Goal: Information Seeking & Learning: Check status

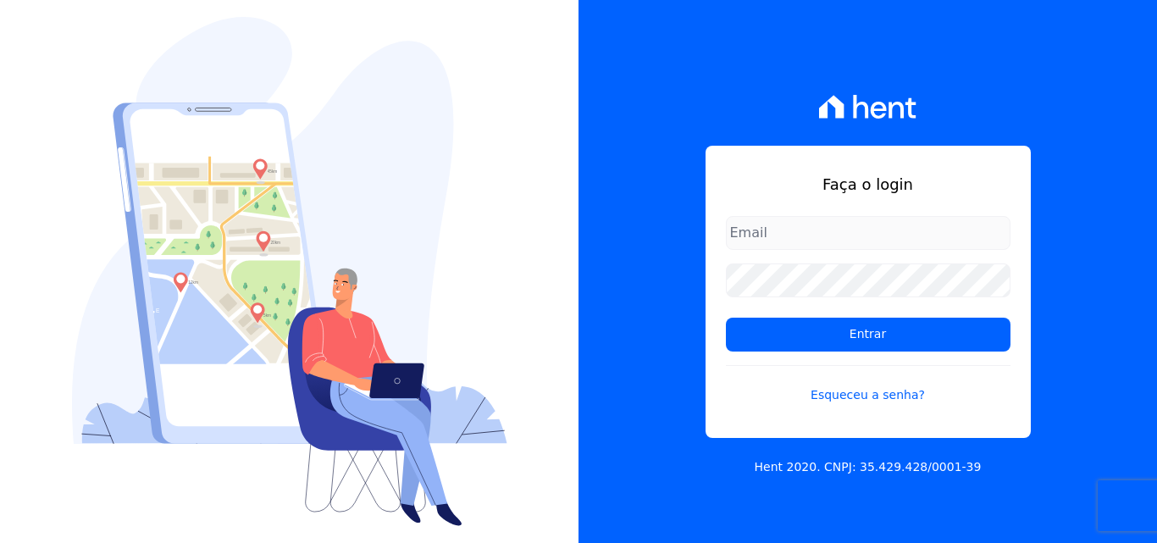
type input "[PERSON_NAME][EMAIL_ADDRESS][PERSON_NAME][DOMAIN_NAME]"
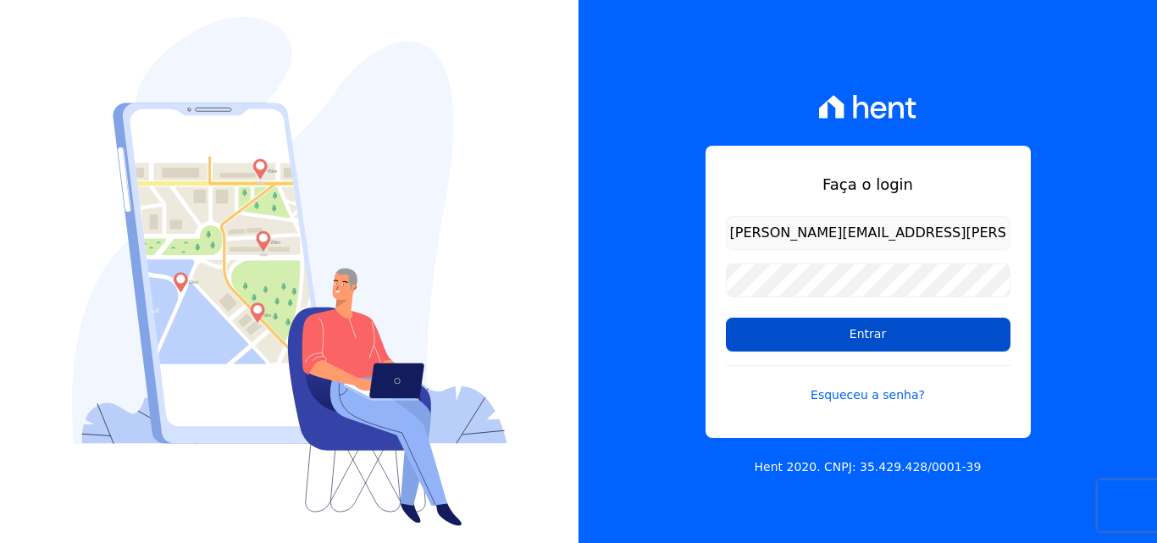
drag, startPoint x: 773, startPoint y: 333, endPoint x: 765, endPoint y: 335, distance: 8.6
click at [773, 334] on input "Entrar" at bounding box center [868, 335] width 285 height 34
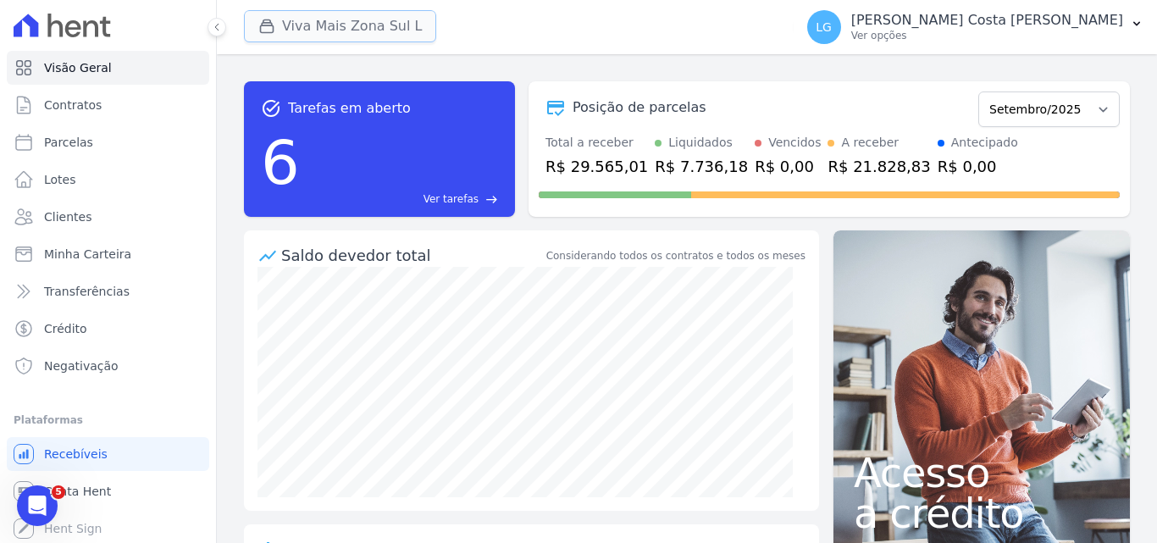
click at [337, 25] on button "Viva Mais Zona Sul L" at bounding box center [340, 26] width 192 height 32
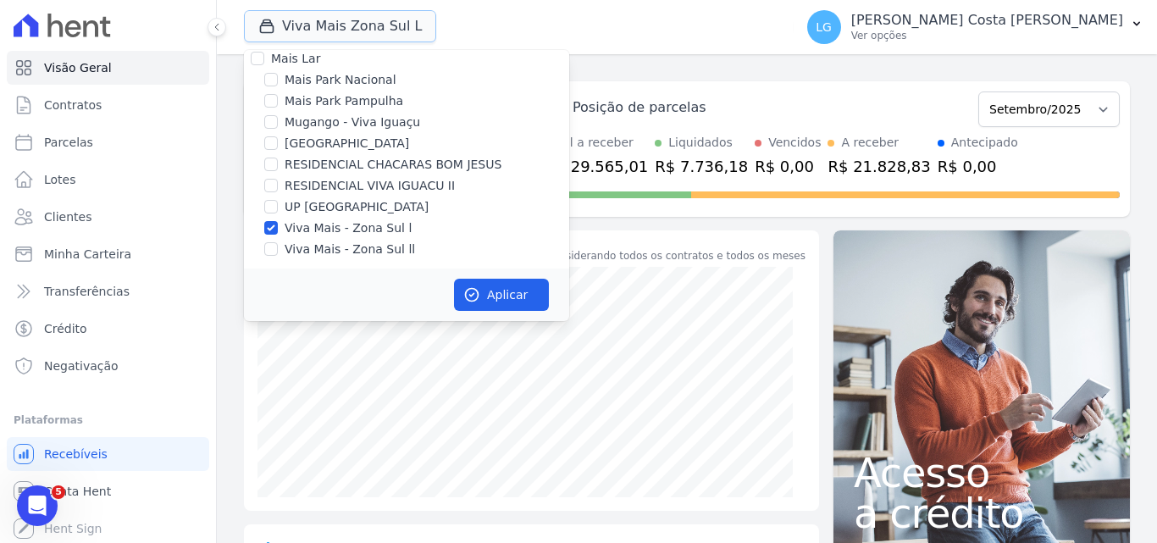
scroll to position [17, 0]
click at [269, 251] on input "Viva Mais - Zona Sul ll" at bounding box center [271, 246] width 14 height 14
checkbox input "true"
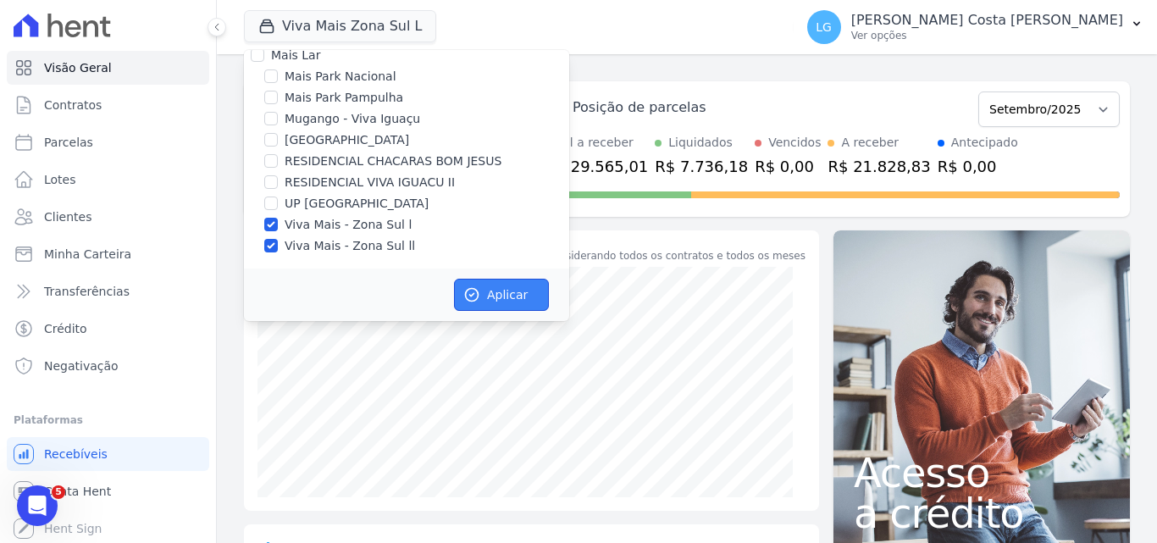
click at [481, 279] on button "Aplicar" at bounding box center [501, 295] width 95 height 32
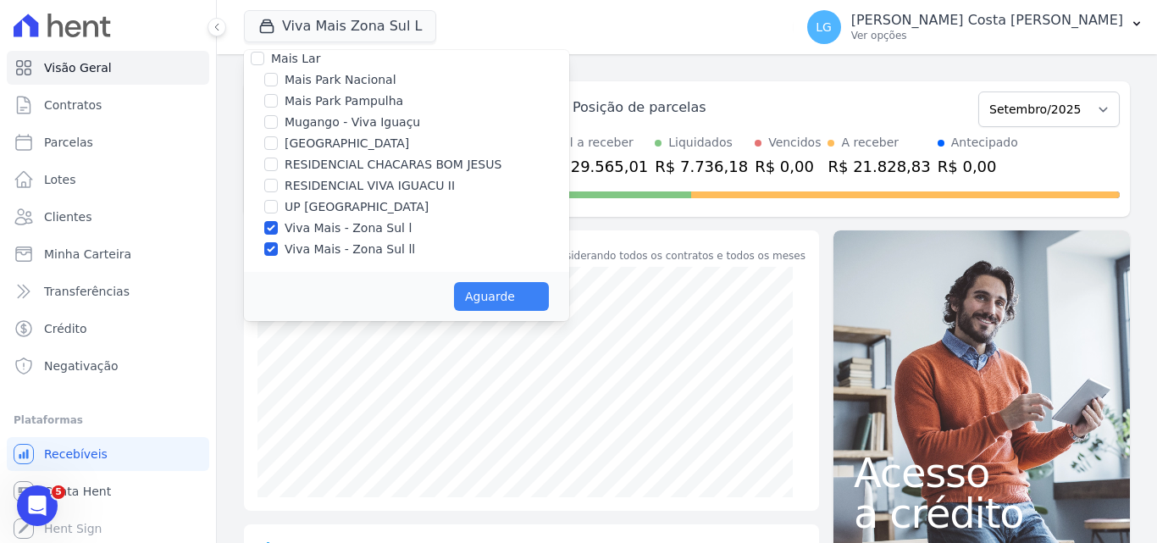
scroll to position [14, 0]
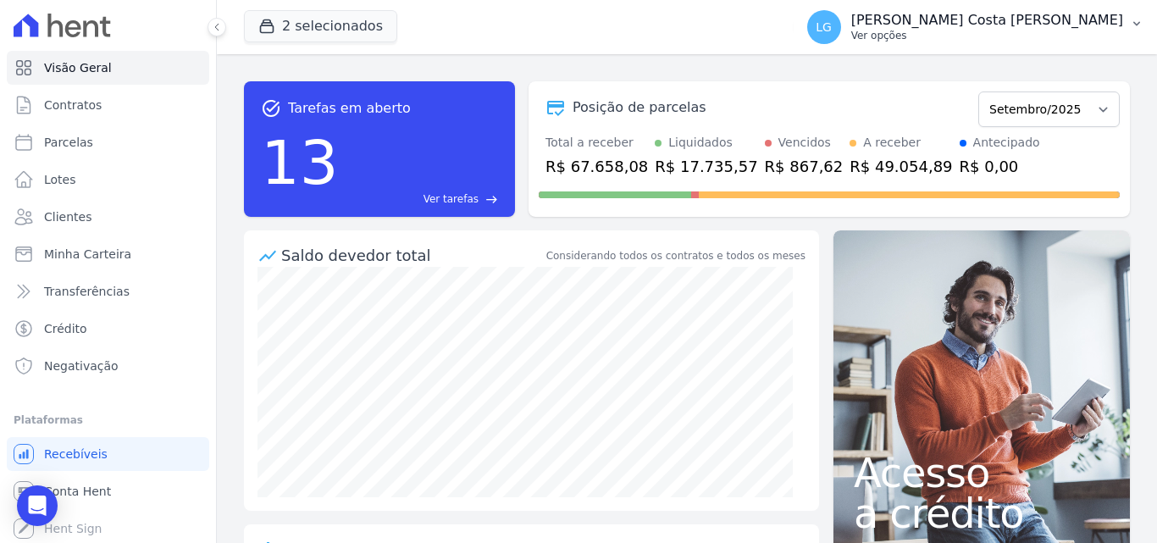
click at [947, 23] on p "[PERSON_NAME]" at bounding box center [987, 20] width 272 height 17
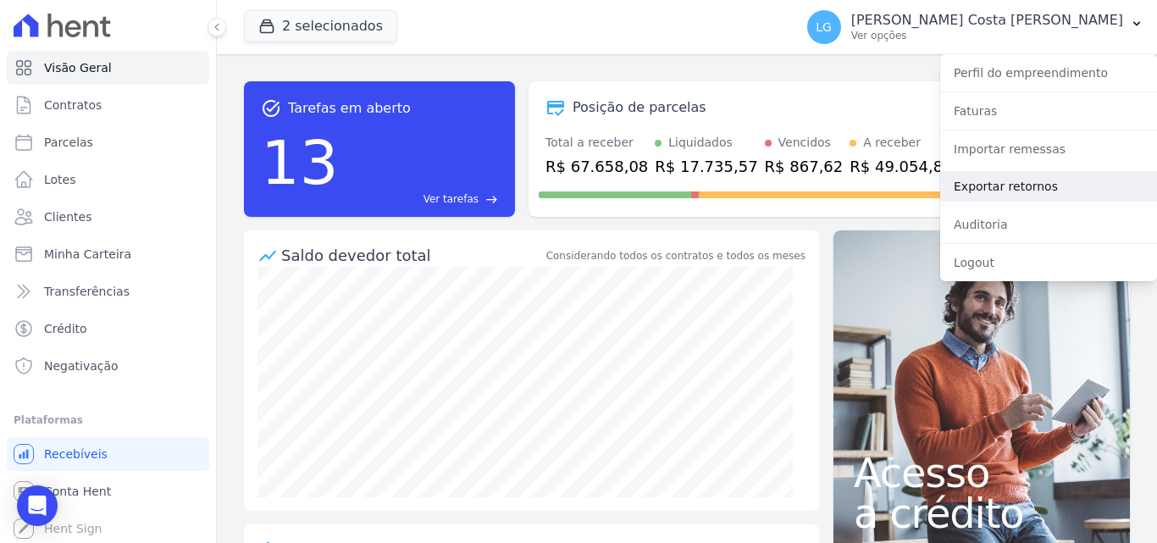
click at [995, 178] on link "Exportar retornos" at bounding box center [1048, 186] width 217 height 30
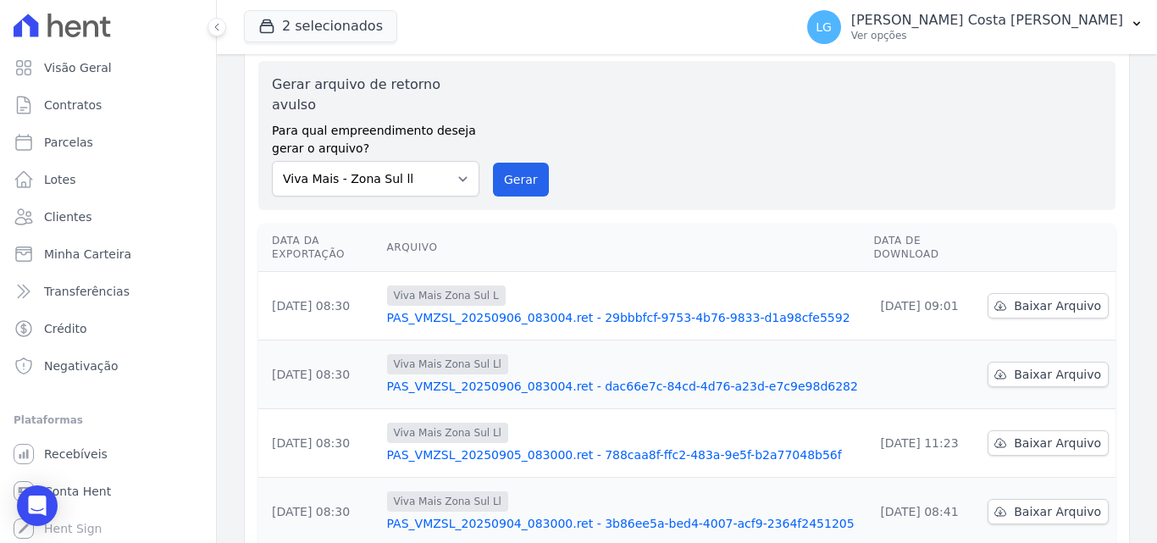
scroll to position [85, 0]
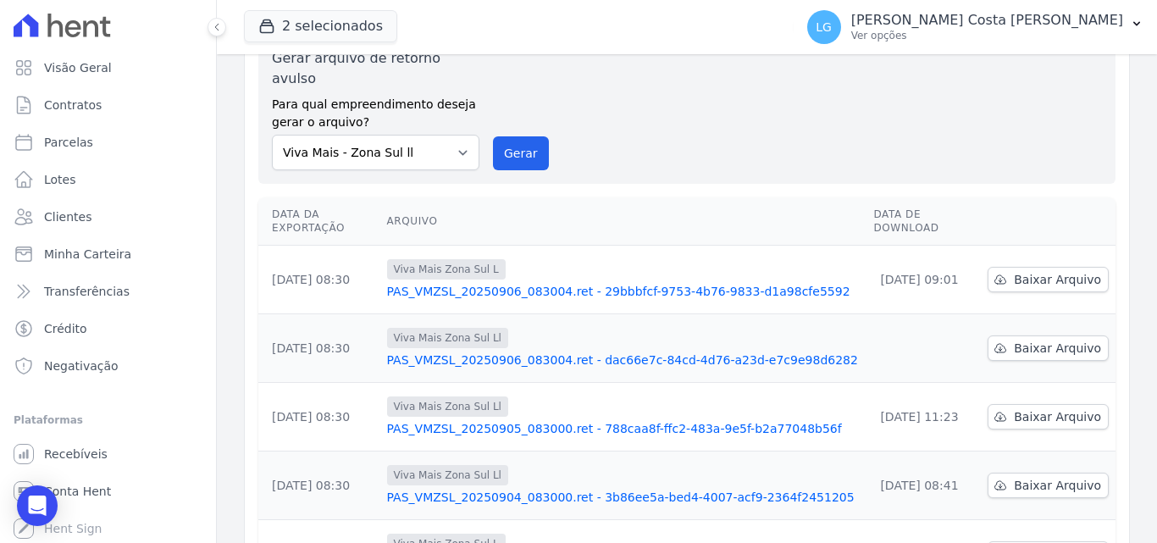
click at [761, 352] on link "PAS_VMZSL_20250906_083004.ret - dac66e7c-84cd-4d76-a23d-e7c9e98d6282" at bounding box center [624, 360] width 474 height 17
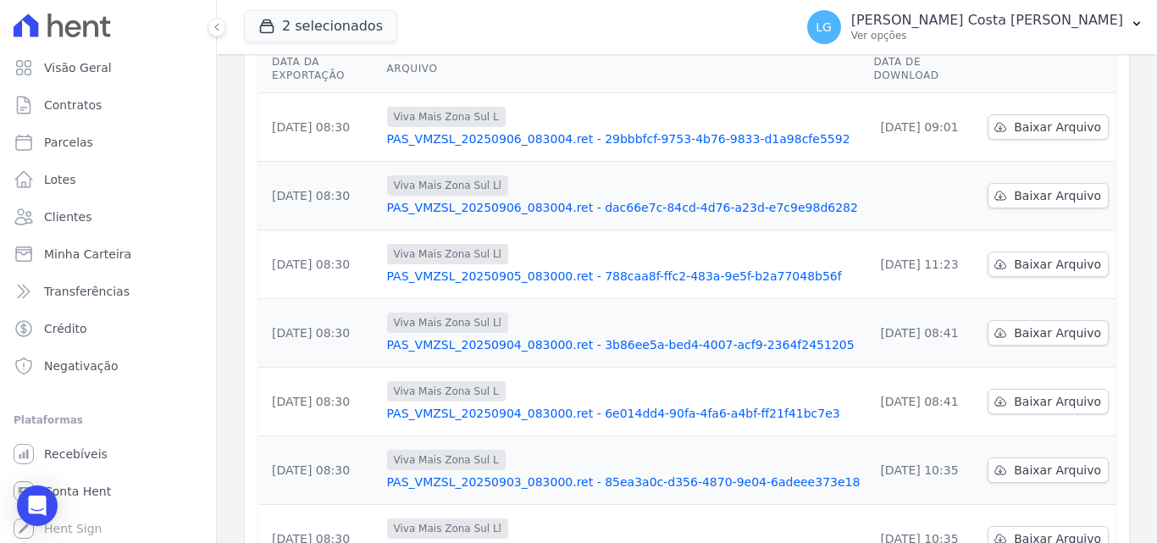
scroll to position [254, 0]
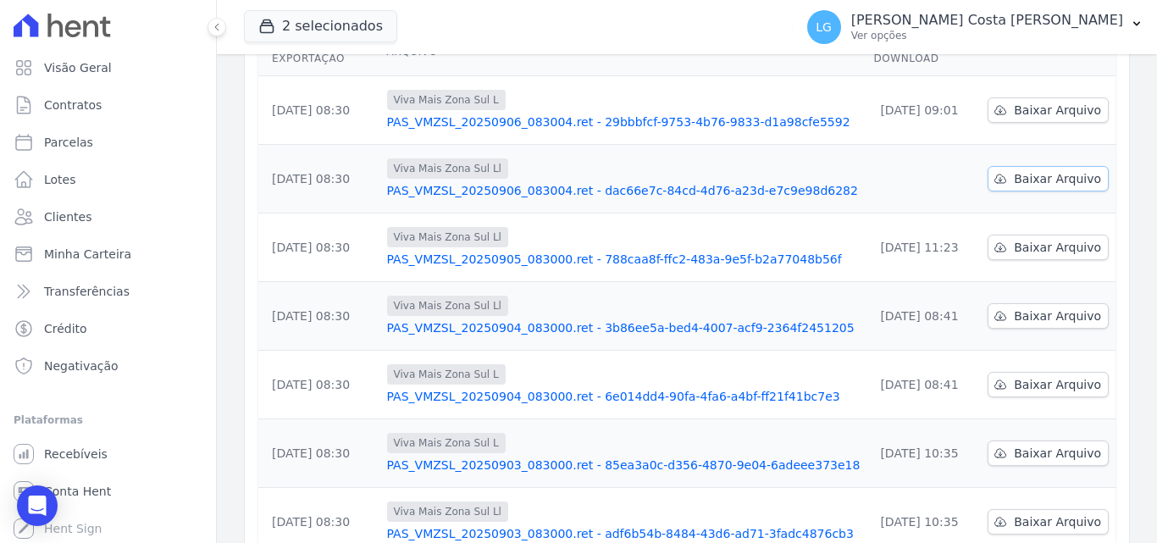
click at [1023, 170] on span "Baixar Arquivo" at bounding box center [1057, 178] width 87 height 17
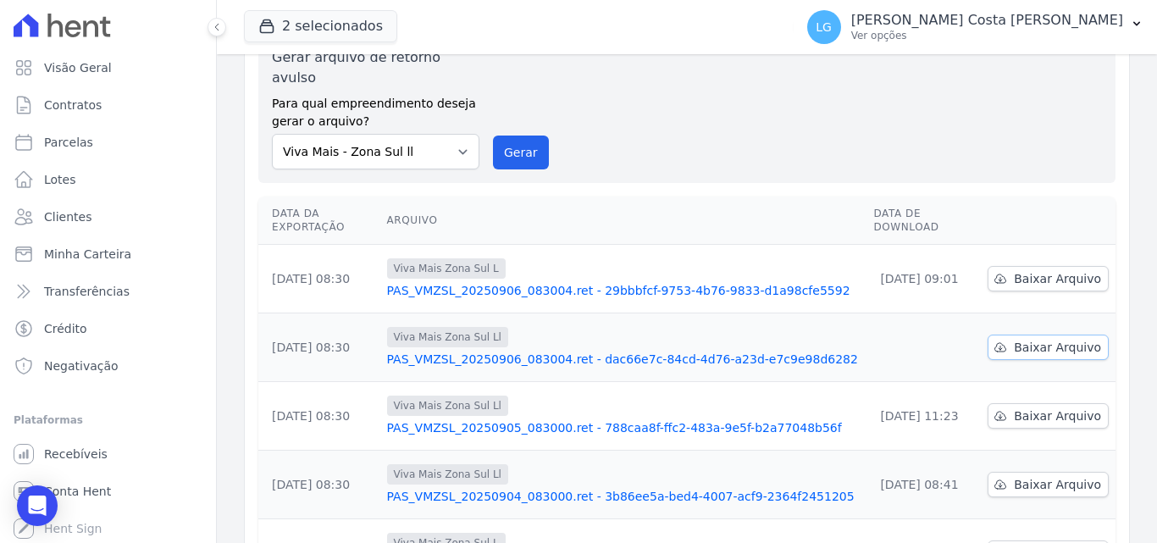
scroll to position [0, 0]
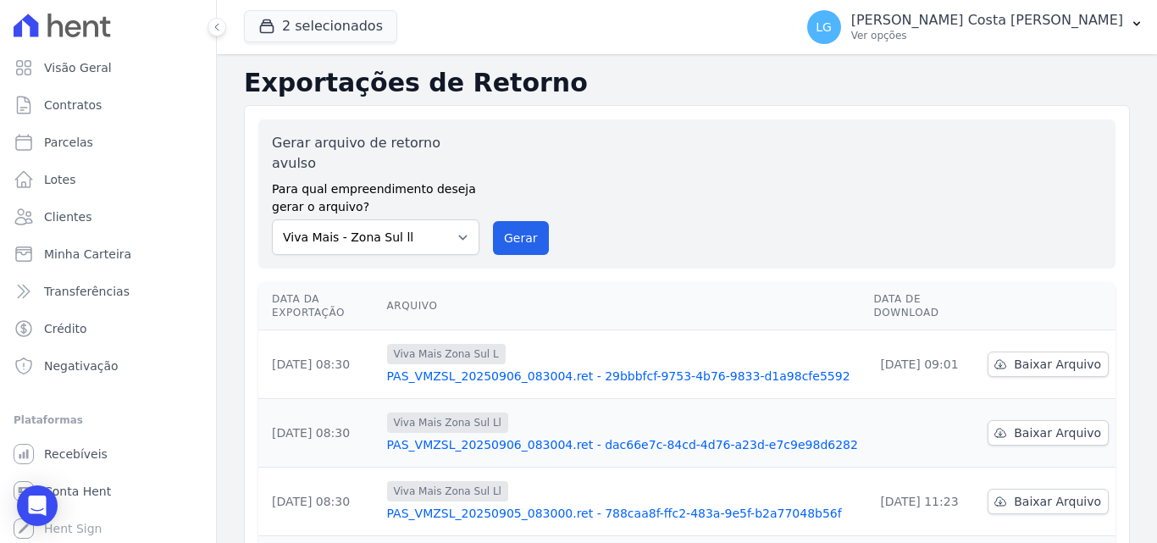
click at [671, 165] on div "Gerar arquivo de retorno avulso Para qual empreendimento deseja gerar o arquivo…" at bounding box center [687, 194] width 830 height 122
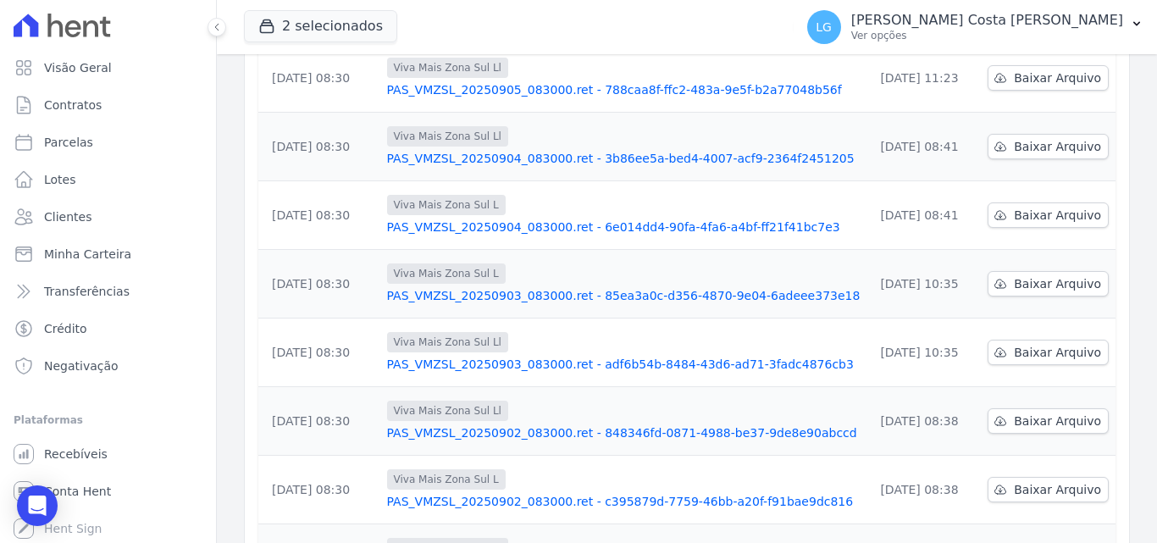
scroll to position [528, 0]
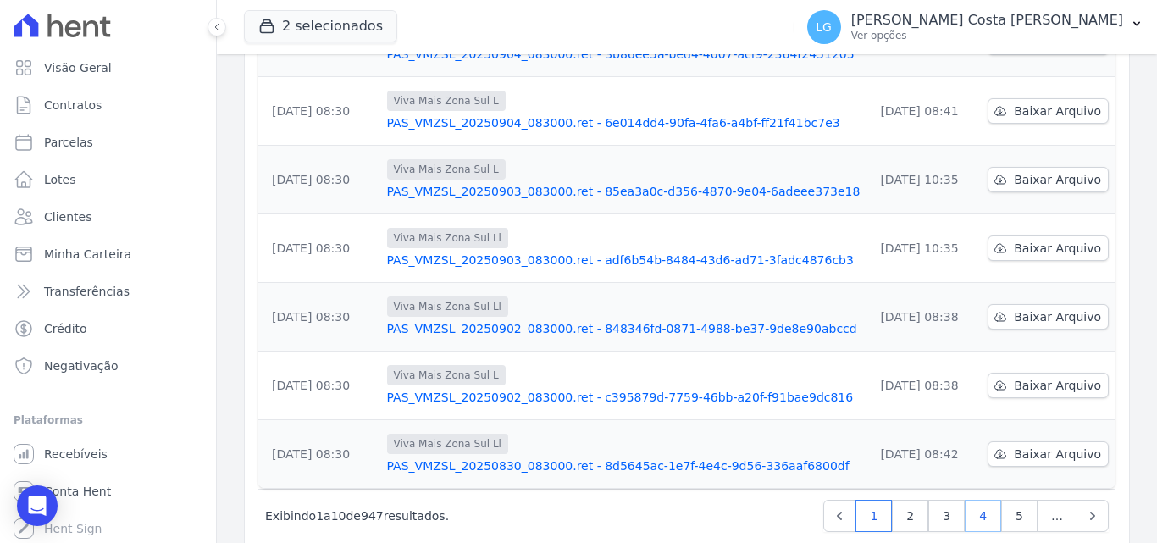
click at [980, 500] on link "4" at bounding box center [983, 516] width 36 height 32
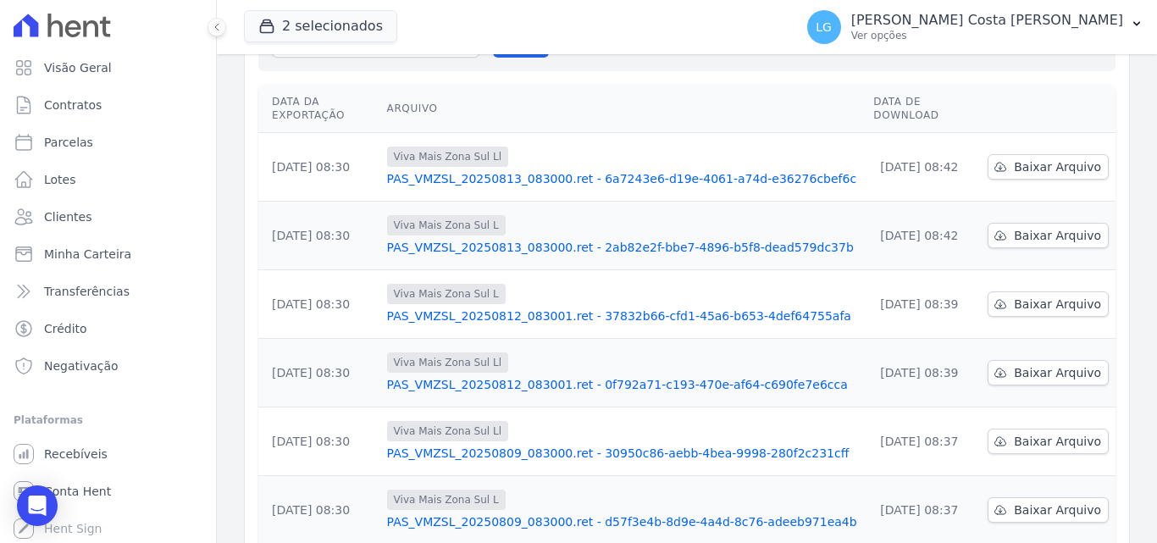
scroll to position [528, 0]
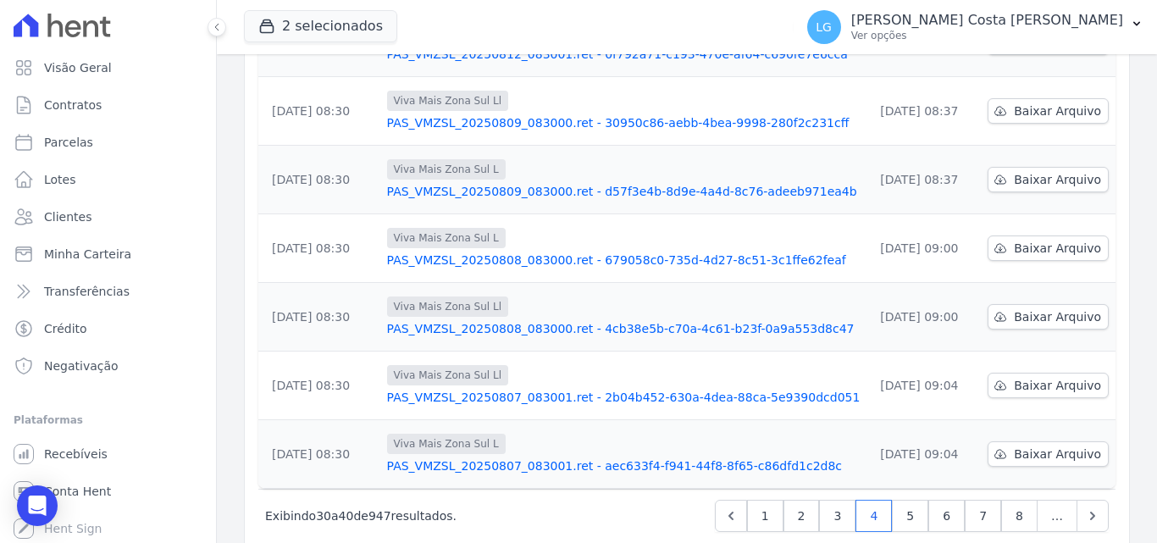
click at [538, 457] on link "PAS_VMZSL_20250807_083001.ret - aec633f4-f941-44f8-8f65-c86dfd1c2d8c" at bounding box center [624, 465] width 474 height 17
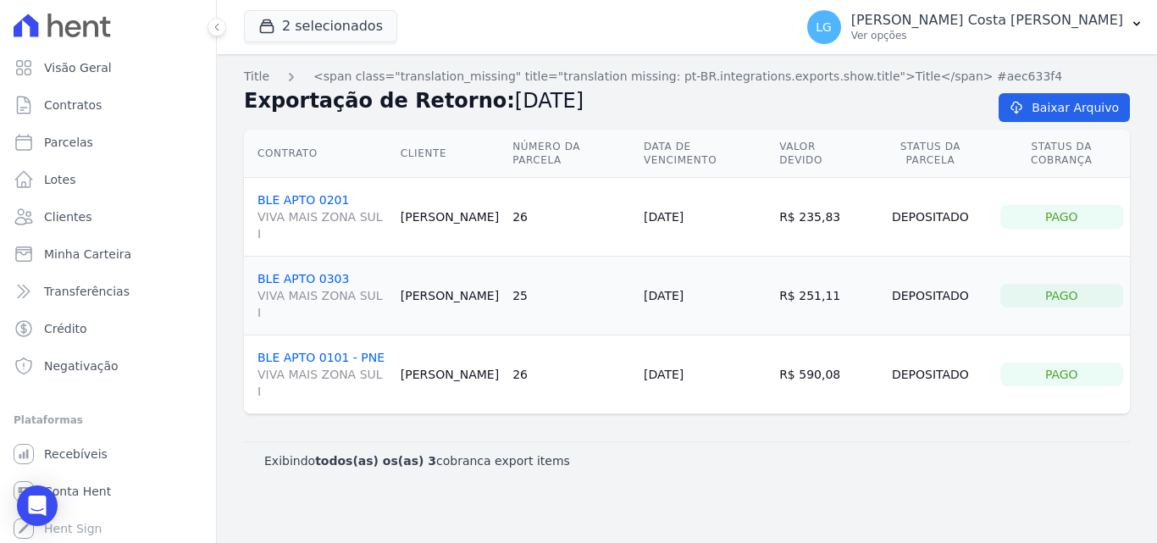
drag, startPoint x: 461, startPoint y: 319, endPoint x: 462, endPoint y: 303, distance: 15.3
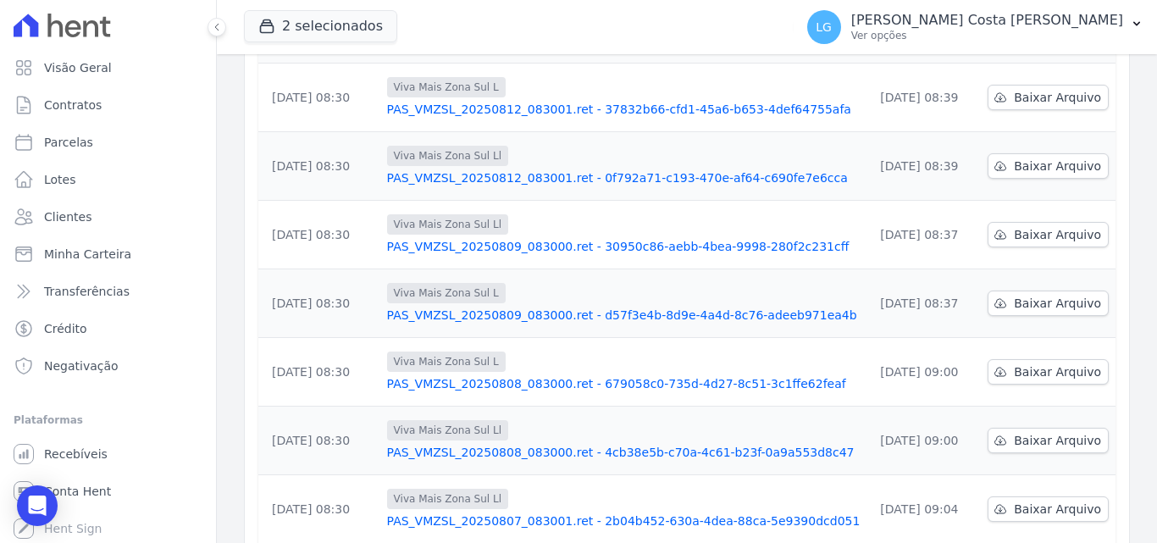
scroll to position [528, 0]
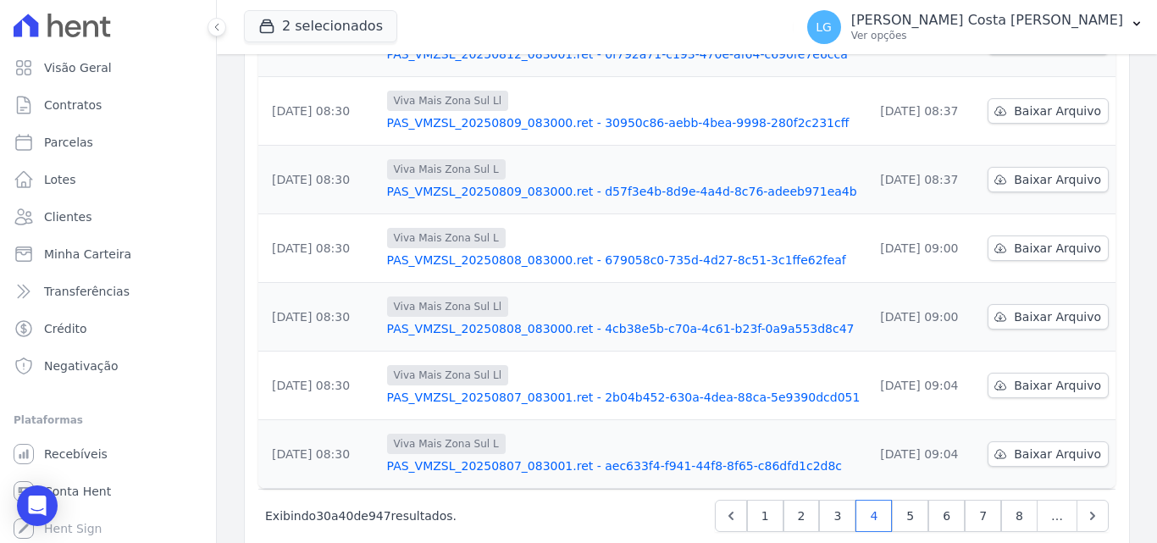
click at [475, 389] on link "PAS_VMZSL_20250807_083001.ret - 2b04b452-630a-4dea-88ca-5e9390dcd051" at bounding box center [624, 397] width 474 height 17
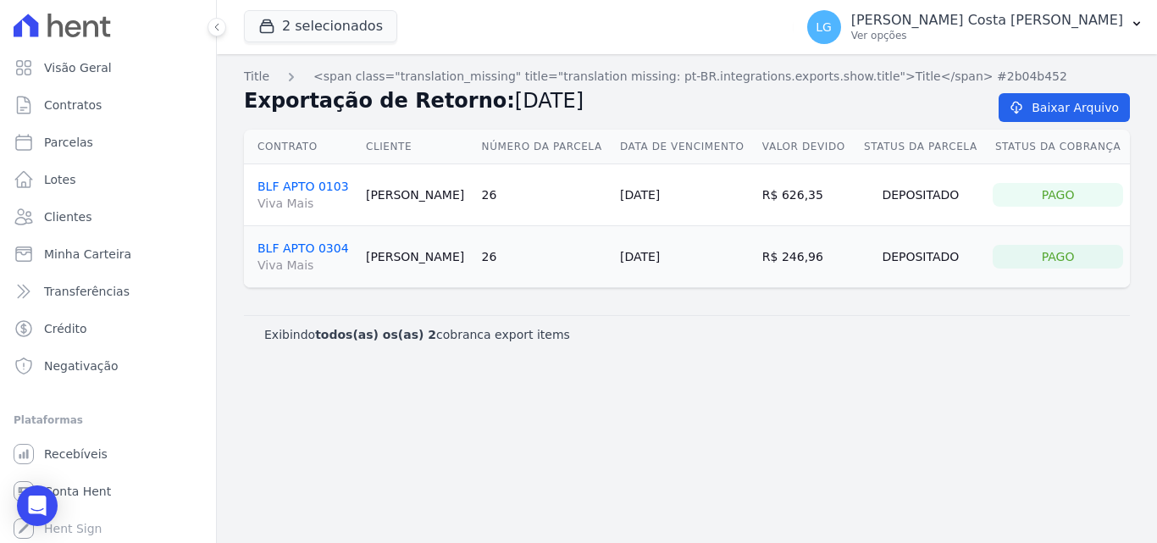
drag, startPoint x: 475, startPoint y: 363, endPoint x: 469, endPoint y: 346, distance: 18.8
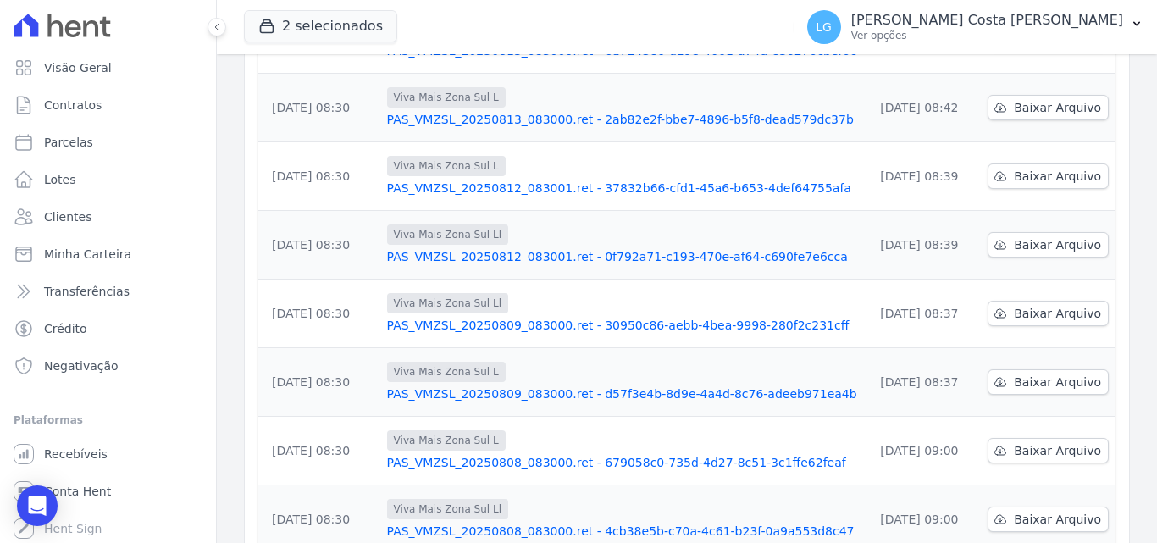
scroll to position [528, 0]
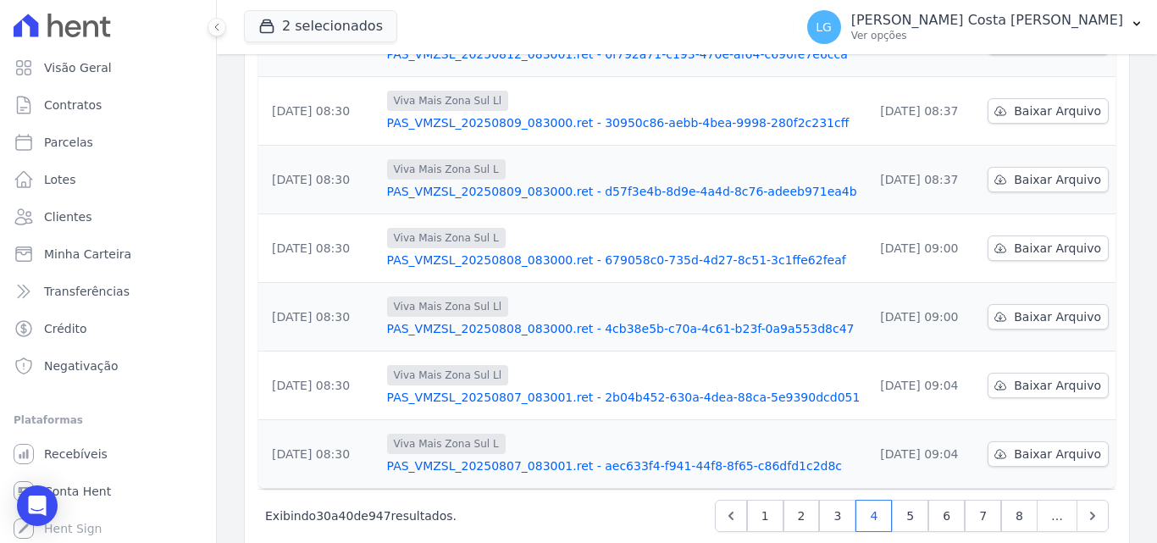
click at [444, 320] on link "PAS_VMZSL_20250808_083000.ret - 4cb38e5b-c70a-4c61-b23f-0a9a553d8c47" at bounding box center [624, 328] width 474 height 17
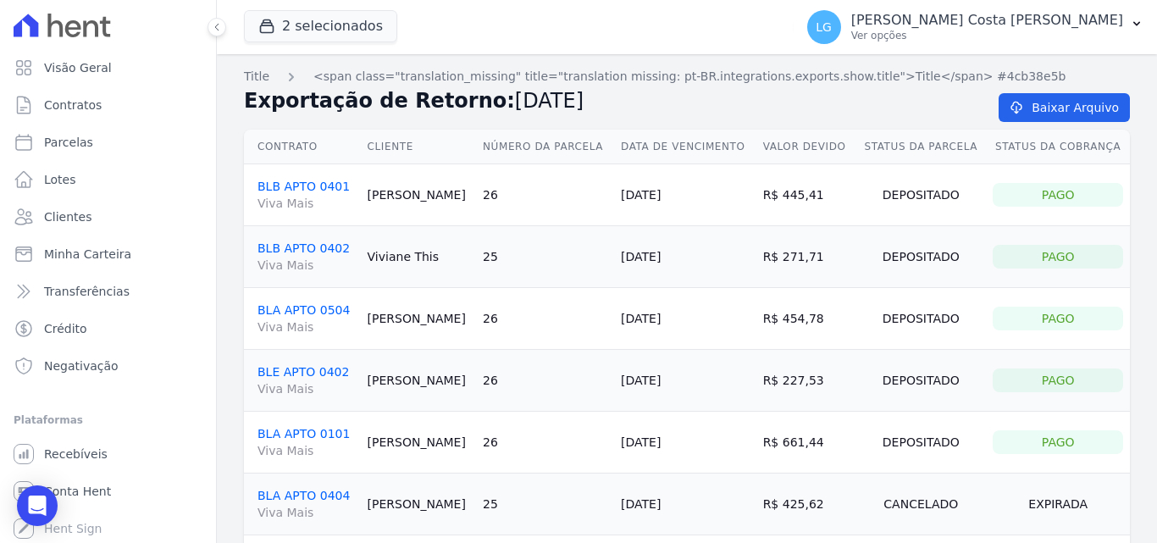
drag, startPoint x: 935, startPoint y: 43, endPoint x: 951, endPoint y: 230, distance: 187.1
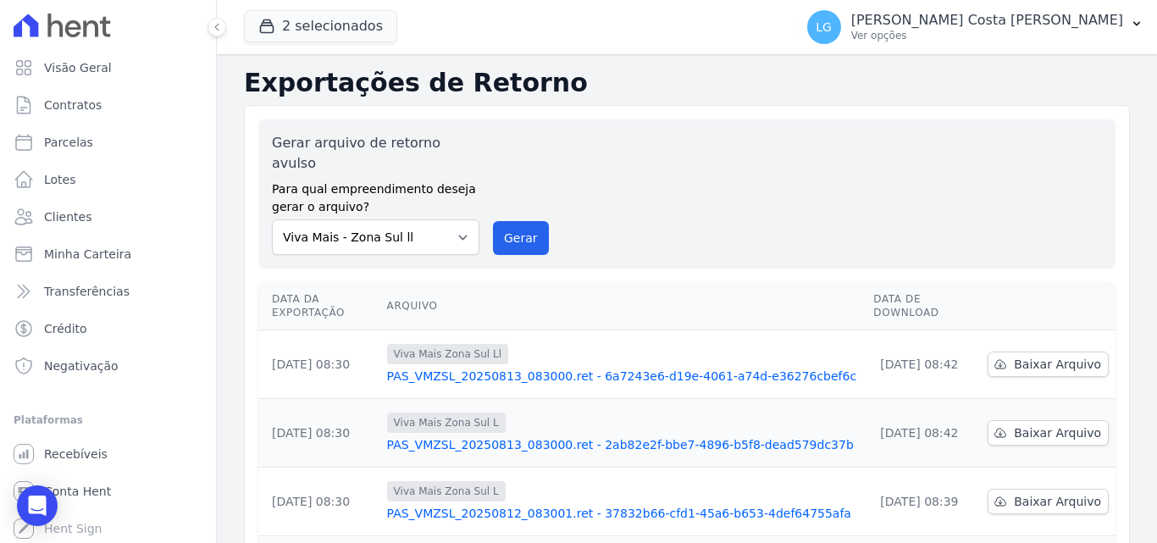
scroll to position [528, 0]
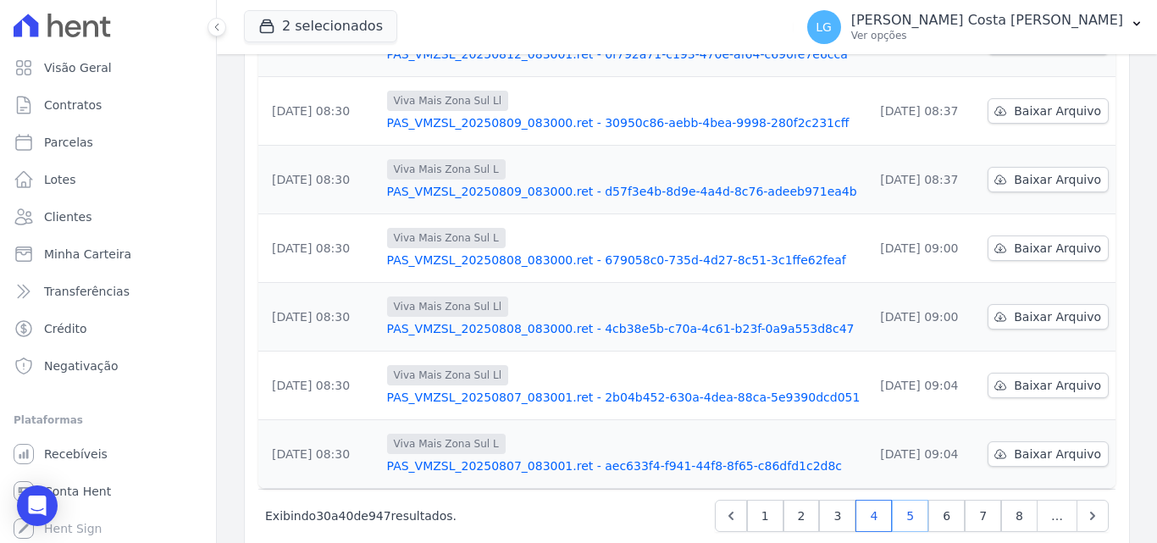
click at [913, 500] on link "5" at bounding box center [910, 516] width 36 height 32
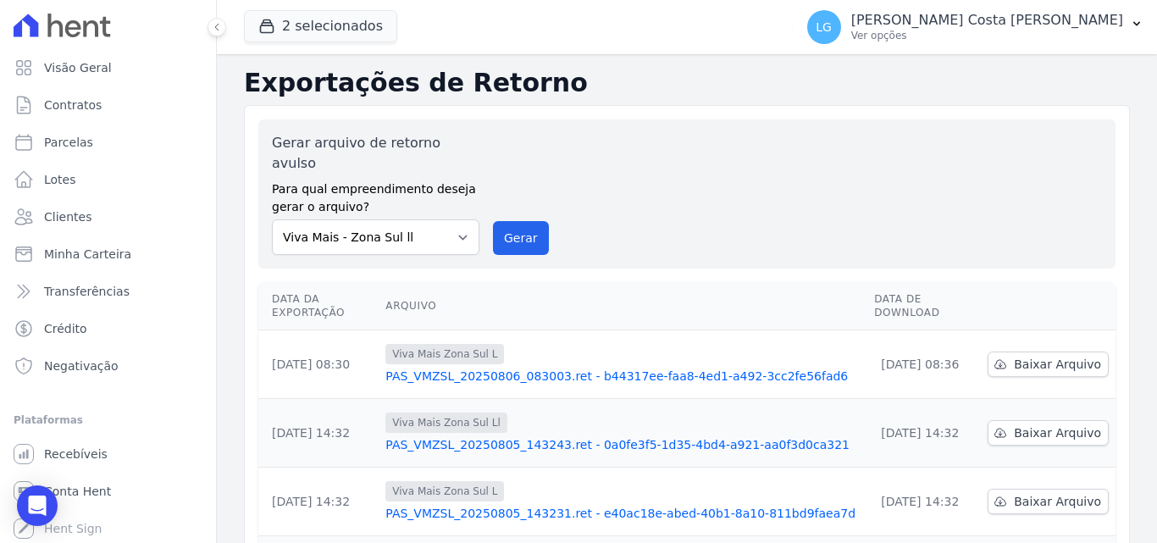
click at [526, 368] on link "PAS_VMZSL_20250806_083003.ret - b44317ee-faa8-4ed1-a492-3cc2fe56fad6" at bounding box center [622, 376] width 475 height 17
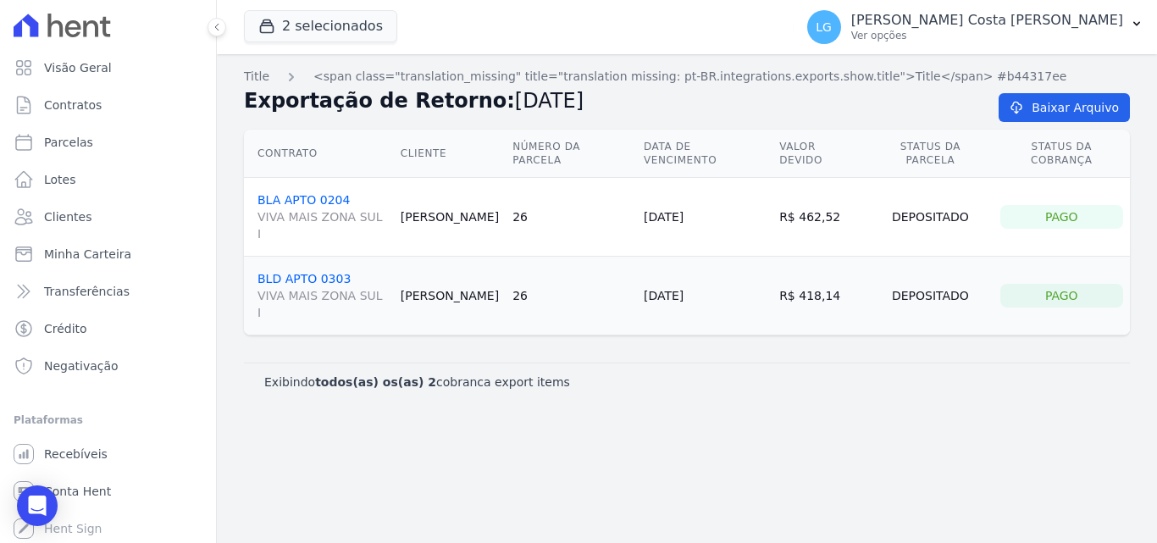
drag, startPoint x: 527, startPoint y: 380, endPoint x: 519, endPoint y: 368, distance: 14.1
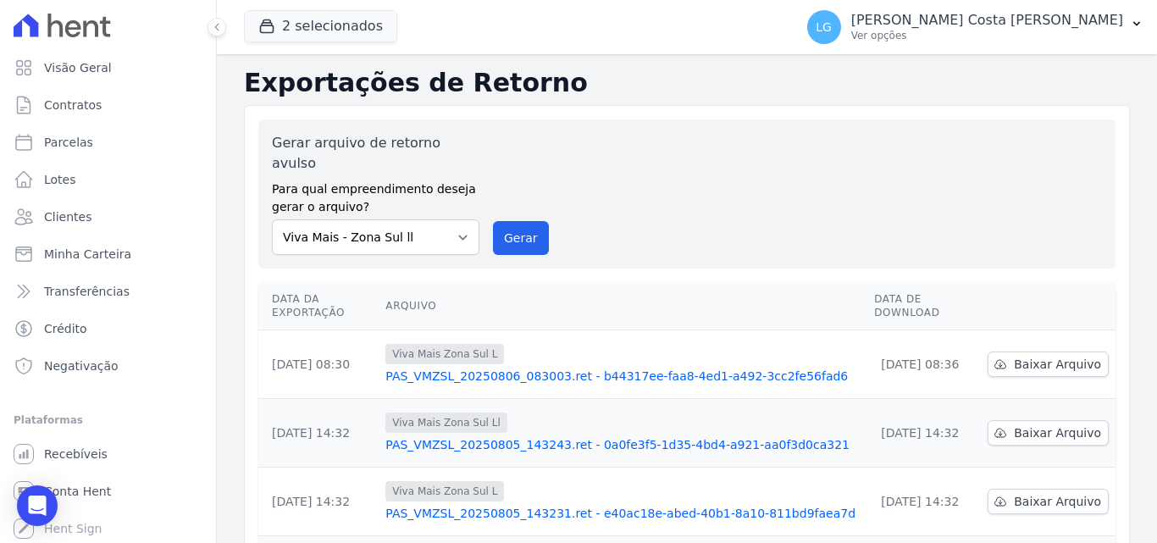
click at [523, 436] on link "PAS_VMZSL_20250805_143243.ret - 0a0fe3f5-1d35-4bd4-a921-aa0f3d0ca321" at bounding box center [622, 444] width 475 height 17
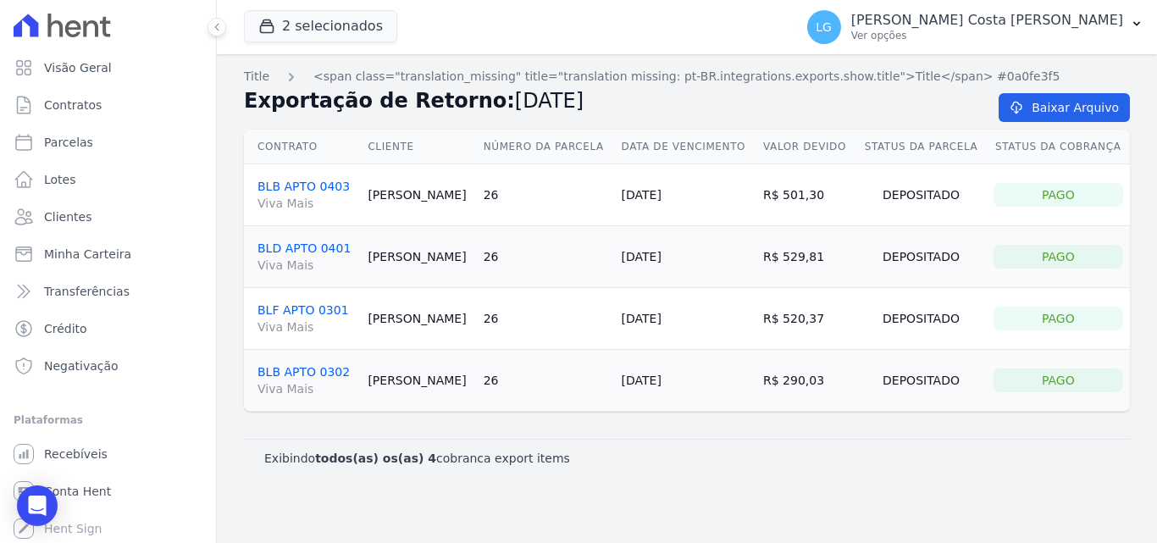
drag, startPoint x: 505, startPoint y: 371, endPoint x: 487, endPoint y: 337, distance: 38.3
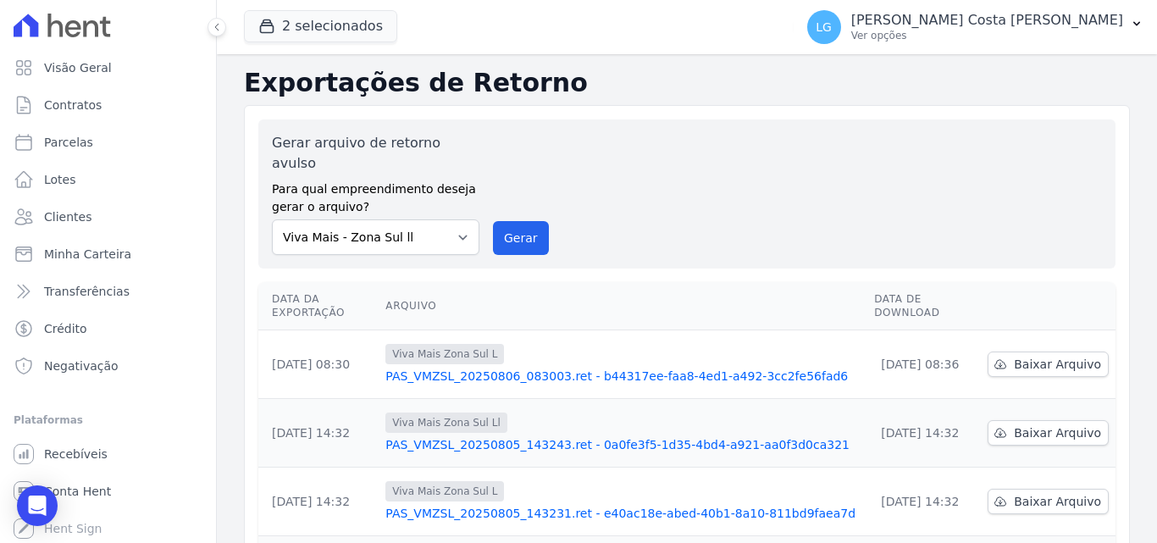
click at [499, 505] on link "PAS_VMZSL_20250805_143231.ret - e40ac18e-abed-40b1-8a10-811bd9faea7d" at bounding box center [622, 513] width 475 height 17
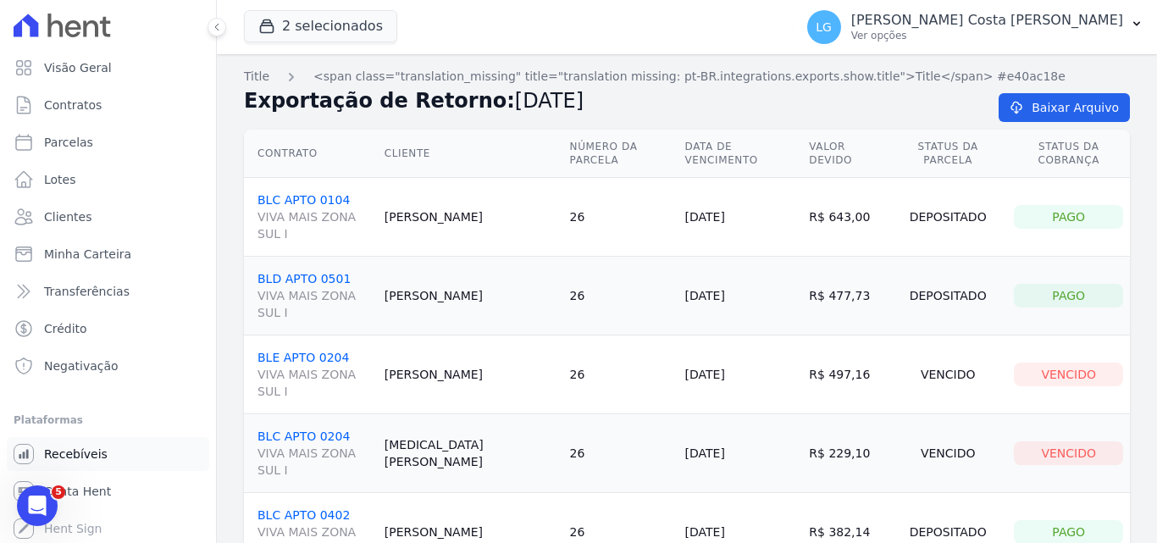
click at [96, 452] on span "Recebíveis" at bounding box center [76, 454] width 64 height 17
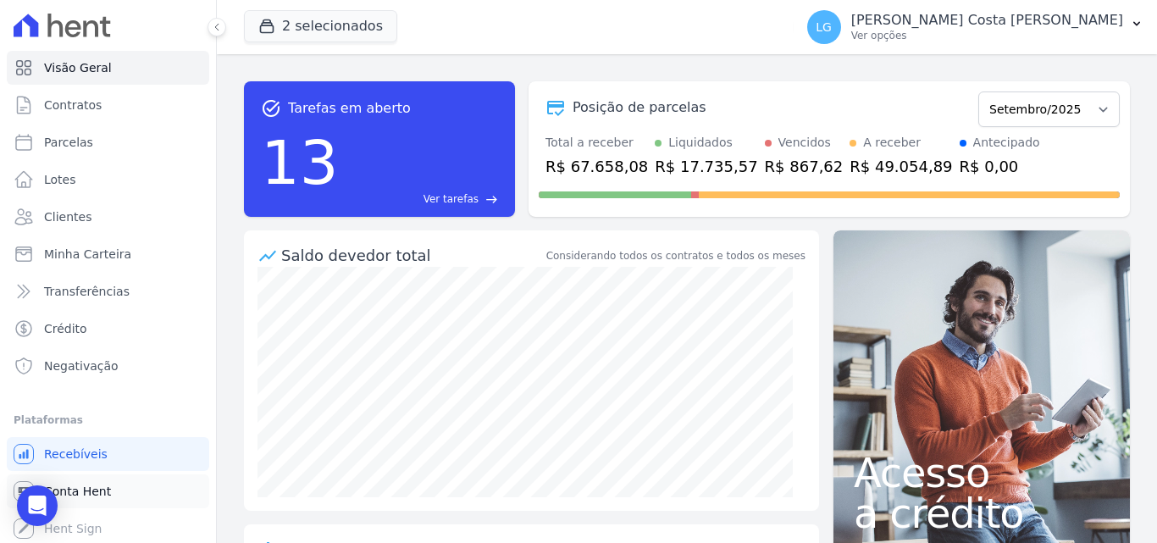
click at [81, 489] on span "Conta Hent" at bounding box center [77, 491] width 67 height 17
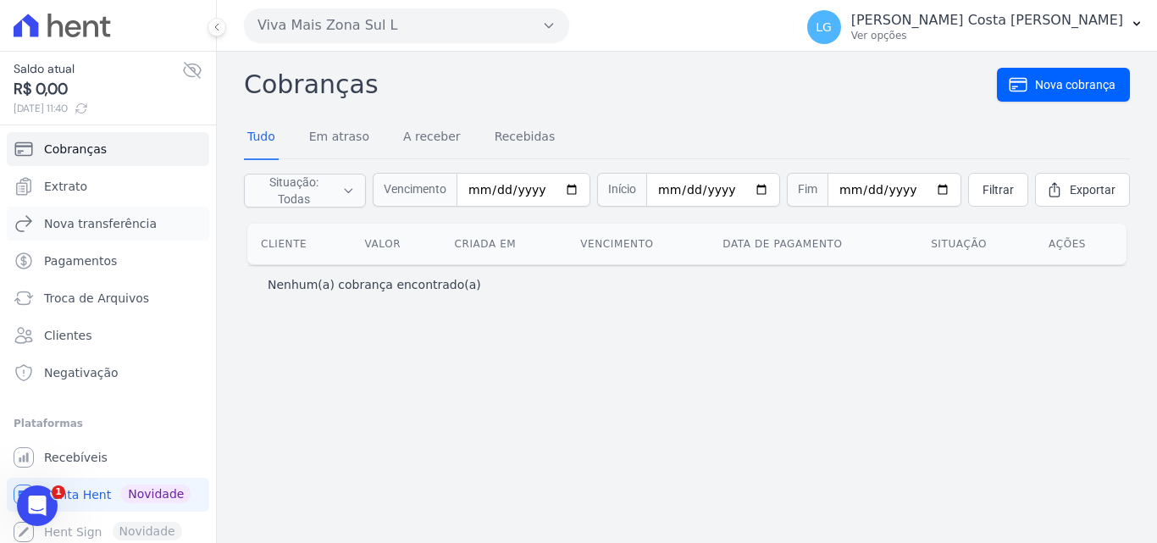
click at [108, 206] on ul "Cobranças Extrato Nova transferência Pagamentos Troca de Arquivos Clientes Nega…" at bounding box center [108, 261] width 202 height 258
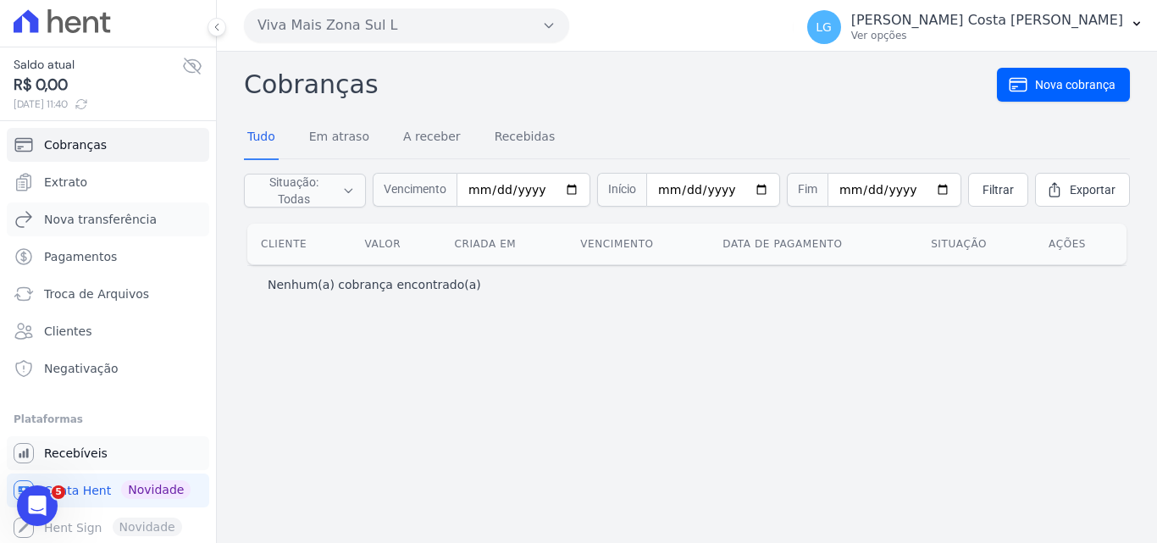
scroll to position [6, 0]
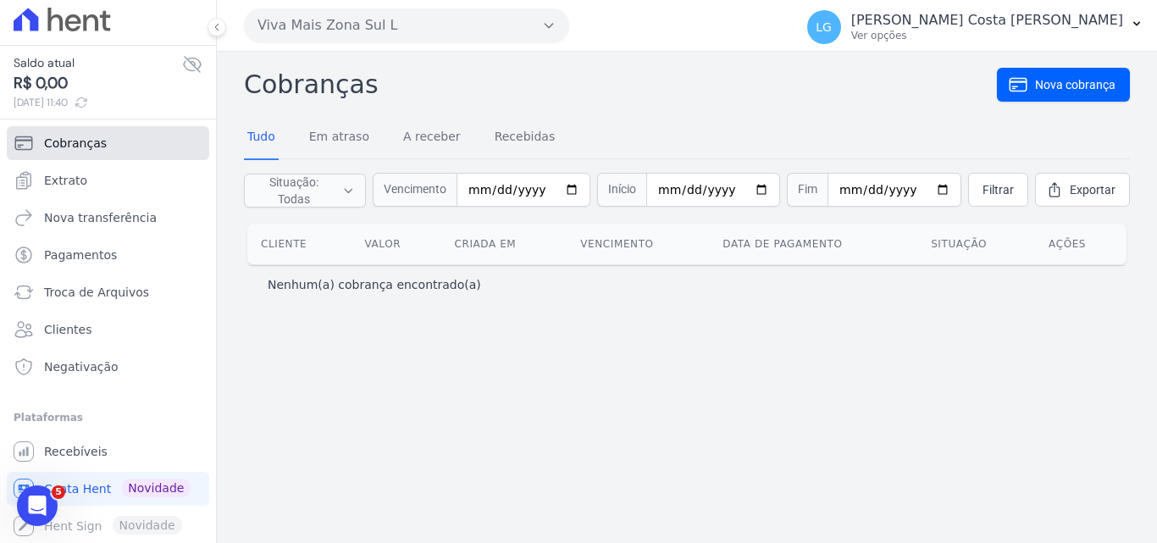
click at [83, 144] on span "Cobranças" at bounding box center [75, 143] width 63 height 17
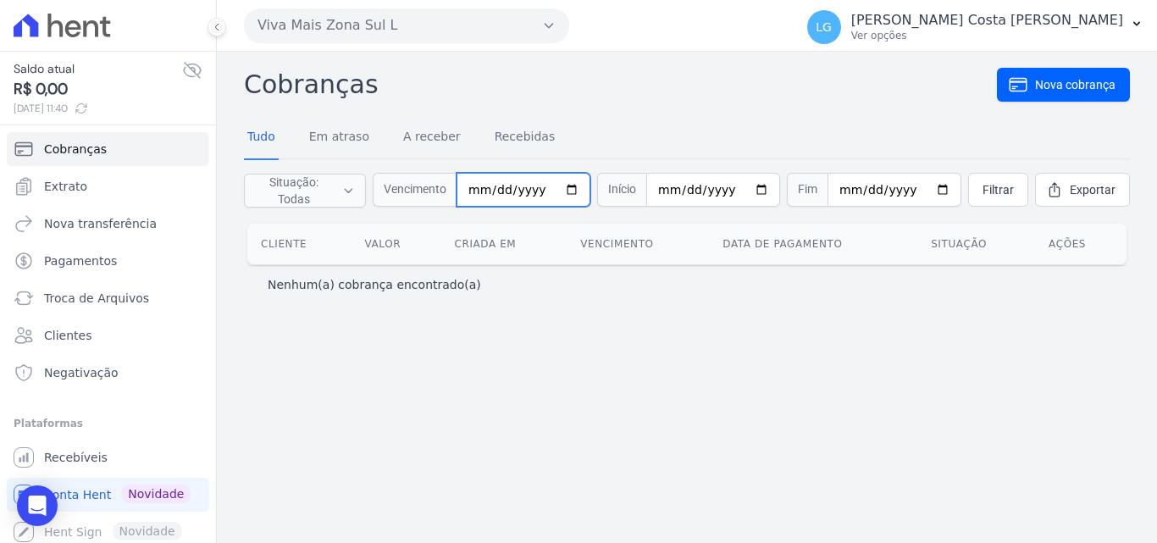
click at [514, 189] on input "date" at bounding box center [524, 190] width 134 height 34
click at [568, 190] on input "date" at bounding box center [524, 190] width 134 height 34
type input "2025-08-01"
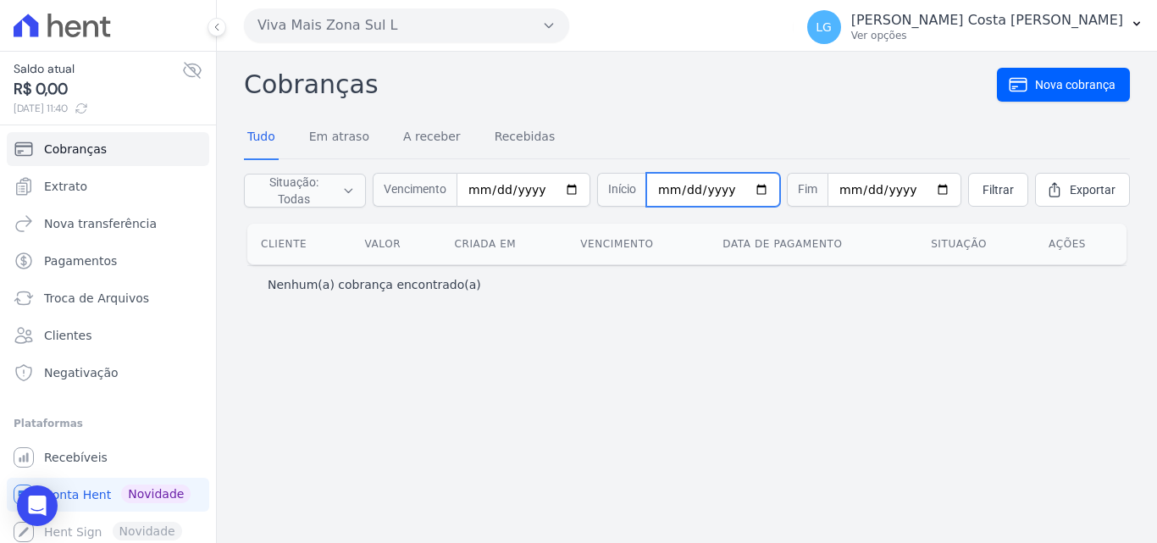
click at [747, 183] on input "date" at bounding box center [713, 190] width 134 height 34
type input "2025-08-31"
click at [988, 192] on span "Filtrar" at bounding box center [998, 189] width 31 height 17
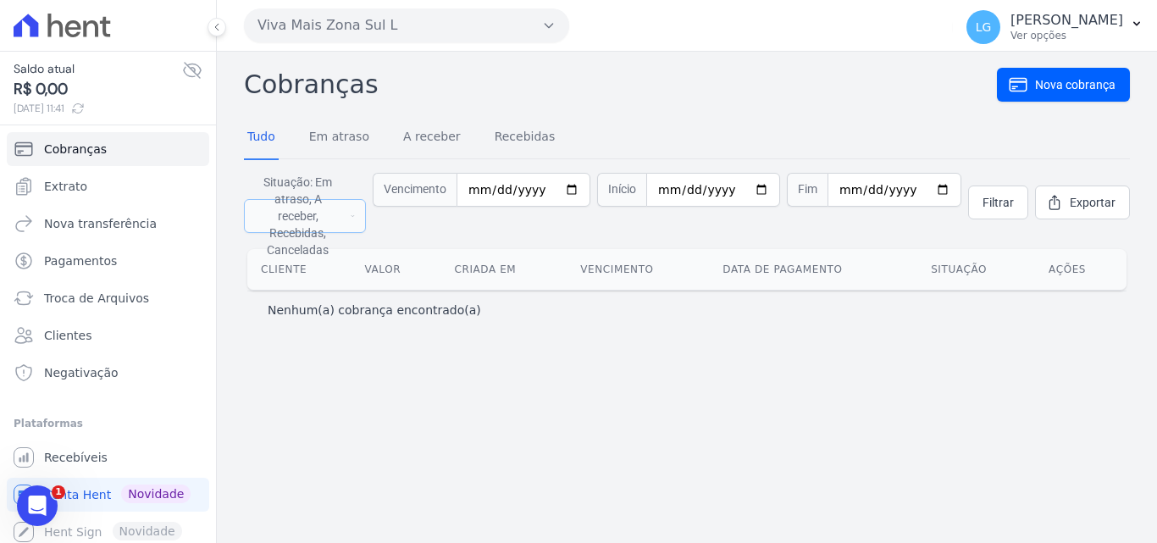
click at [319, 192] on span "Situação: Em atraso, A receber, Recebidas, Canceladas" at bounding box center [298, 216] width 86 height 85
click at [308, 235] on label "Em atraso" at bounding box center [298, 231] width 54 height 14
click at [264, 235] on input "Em atraso" at bounding box center [258, 231] width 14 height 14
checkbox input "false"
click at [308, 258] on label "A receber" at bounding box center [295, 253] width 49 height 14
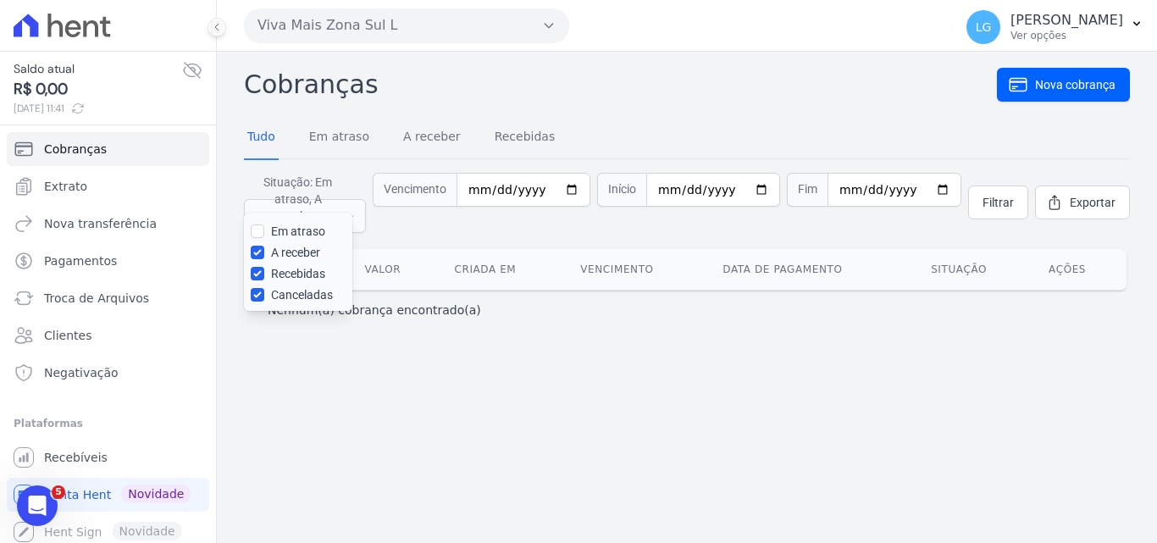
click at [264, 258] on input "A receber" at bounding box center [258, 253] width 14 height 14
checkbox input "false"
click at [314, 300] on label "Canceladas" at bounding box center [302, 295] width 62 height 14
click at [264, 300] on input "Canceladas" at bounding box center [258, 295] width 14 height 14
checkbox input "false"
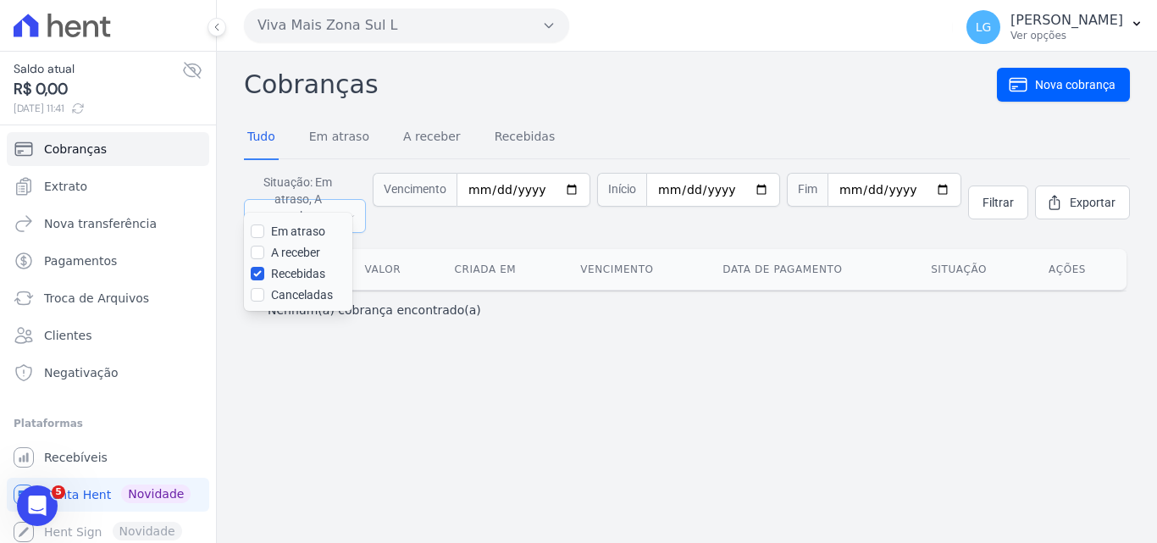
click at [318, 196] on span "Situação: Em atraso, A receber, Recebidas, Canceladas" at bounding box center [298, 216] width 86 height 85
click at [1014, 194] on span "Filtrar" at bounding box center [998, 202] width 31 height 17
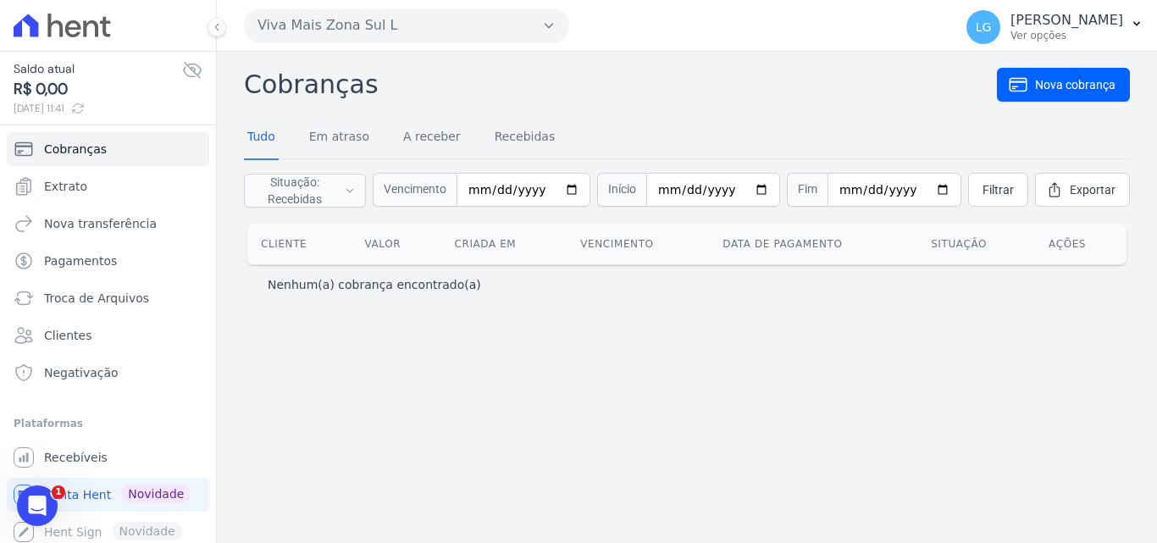
click at [442, 28] on button "Viva Mais Zona Sul L" at bounding box center [406, 25] width 325 height 34
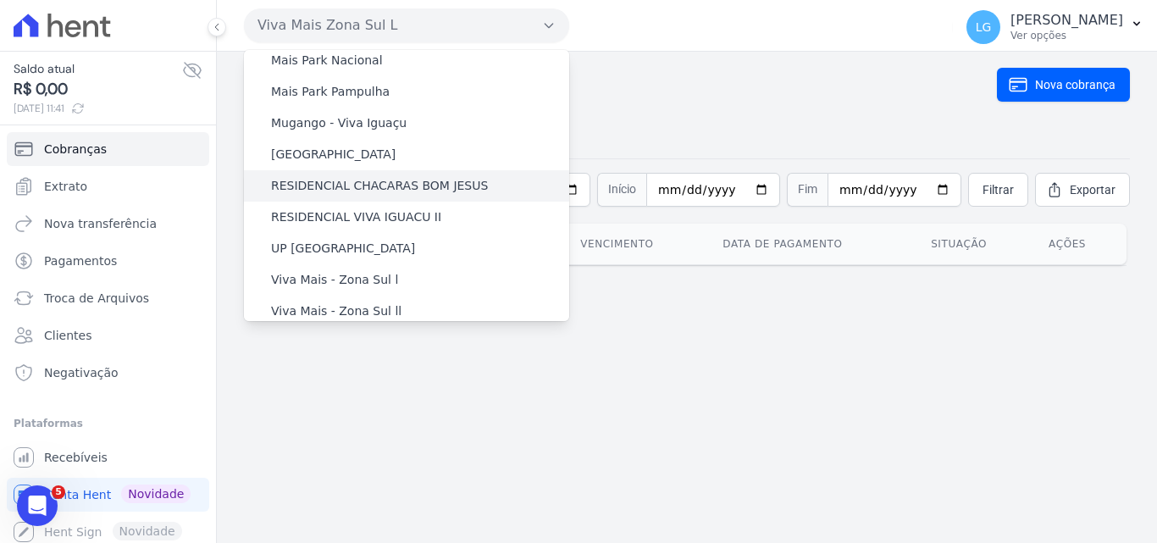
scroll to position [56, 0]
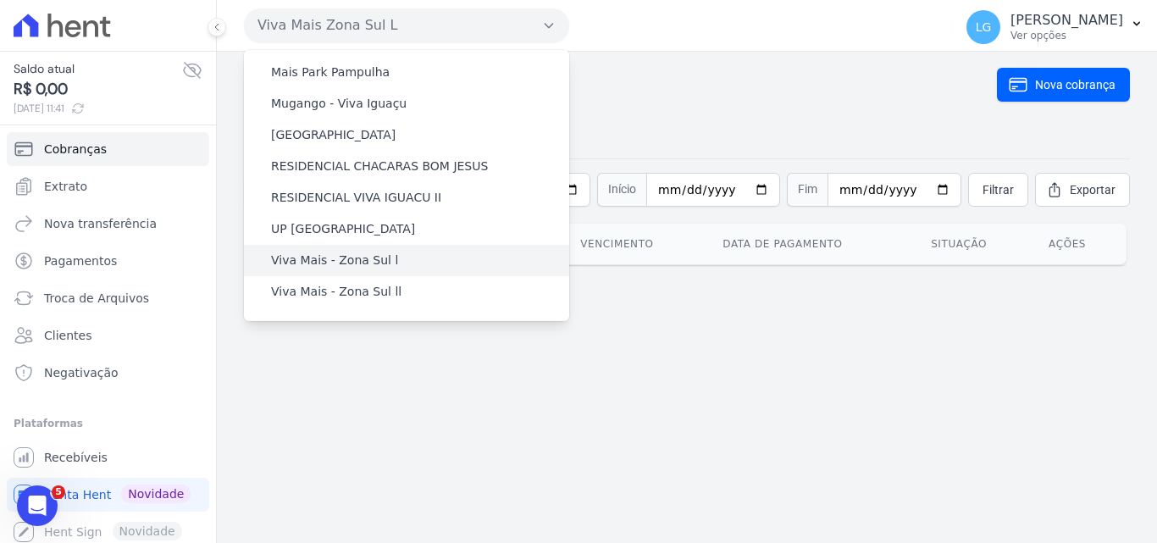
click at [407, 260] on div "Viva Mais - Zona Sul l" at bounding box center [406, 260] width 325 height 31
click at [340, 264] on label "Viva Mais - Zona Sul l" at bounding box center [334, 261] width 127 height 18
click at [0, 0] on input "Viva Mais - Zona Sul l" at bounding box center [0, 0] width 0 height 0
click at [340, 264] on label "Viva Mais - Zona Sul l" at bounding box center [334, 261] width 127 height 18
click at [0, 0] on input "Viva Mais - Zona Sul l" at bounding box center [0, 0] width 0 height 0
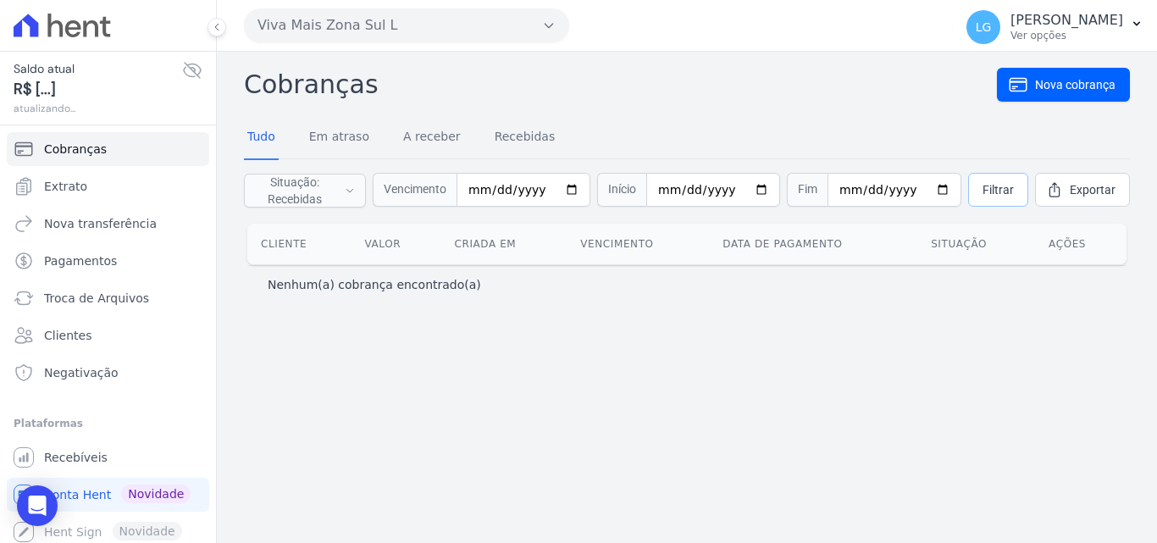
click at [987, 186] on span "Filtrar" at bounding box center [998, 189] width 31 height 17
click at [1014, 196] on span "Filtrar" at bounding box center [998, 189] width 31 height 17
click at [118, 174] on link "Extrato" at bounding box center [108, 186] width 202 height 34
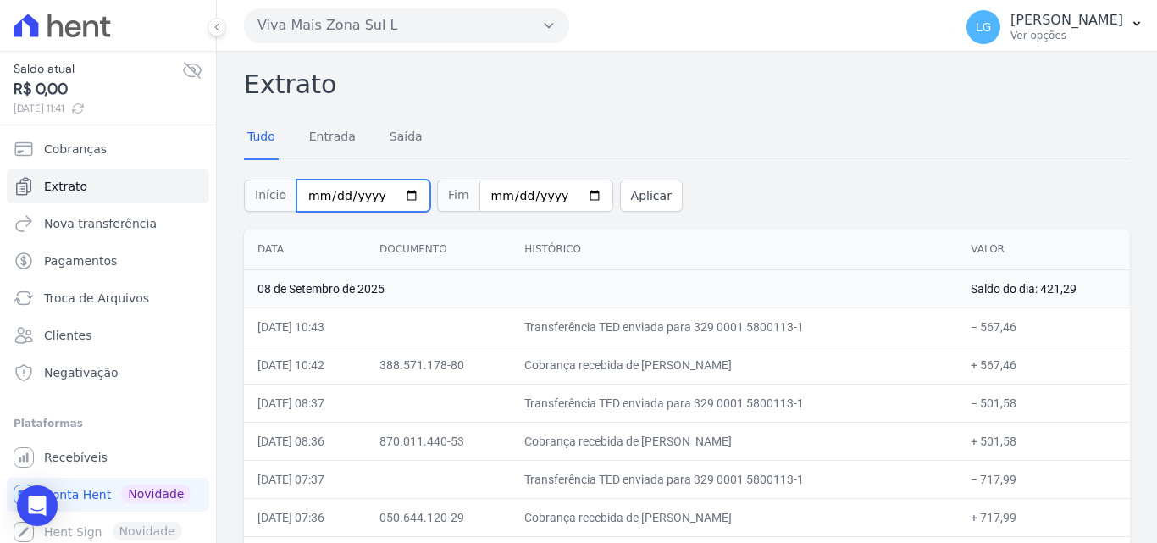
click at [398, 193] on input "2025-09-01" at bounding box center [363, 196] width 134 height 32
type input "[DATE]"
click at [620, 192] on button "Aplicar" at bounding box center [651, 196] width 63 height 32
click at [784, 182] on div "Início [DATE] Fim [DATE] Aplicar" at bounding box center [687, 193] width 886 height 70
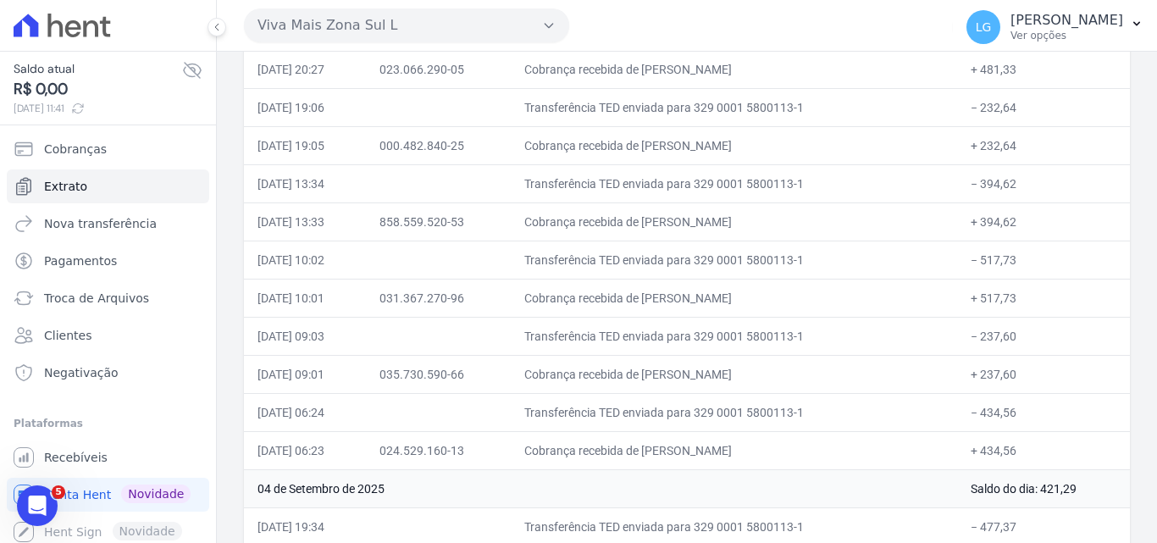
scroll to position [4032, 0]
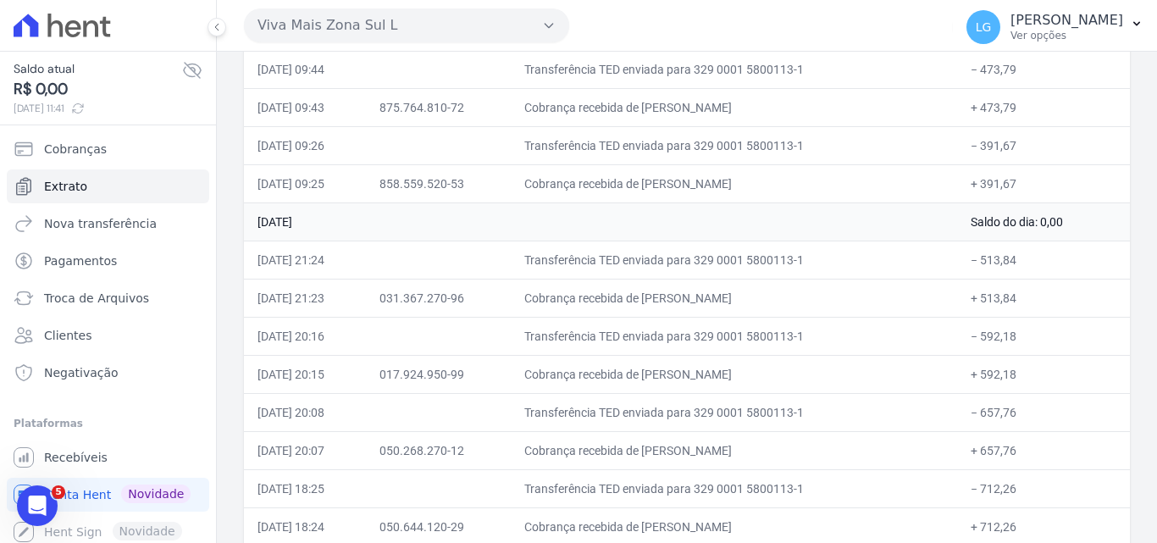
drag, startPoint x: 257, startPoint y: 295, endPoint x: 1055, endPoint y: 291, distance: 798.0
click at [1055, 291] on tr "[DATE] 21:23 031.367.270-96 Cobrança recebida de [PERSON_NAME] + 513,84" at bounding box center [687, 298] width 886 height 38
click at [416, 299] on td "031.367.270-96" at bounding box center [438, 298] width 145 height 38
drag, startPoint x: 405, startPoint y: 301, endPoint x: 496, endPoint y: 297, distance: 90.7
click at [496, 297] on td "031.367.270-96" at bounding box center [438, 298] width 145 height 38
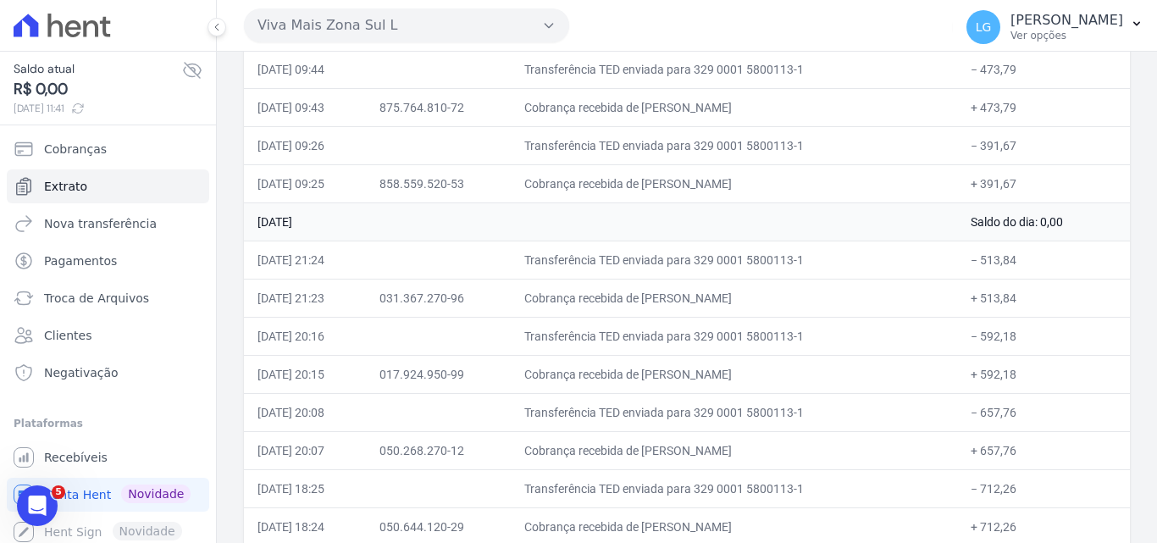
drag, startPoint x: 662, startPoint y: 302, endPoint x: 818, endPoint y: 295, distance: 156.9
click at [818, 295] on td "Cobrança recebida de Victor Cavalheiro Chagas" at bounding box center [734, 298] width 446 height 38
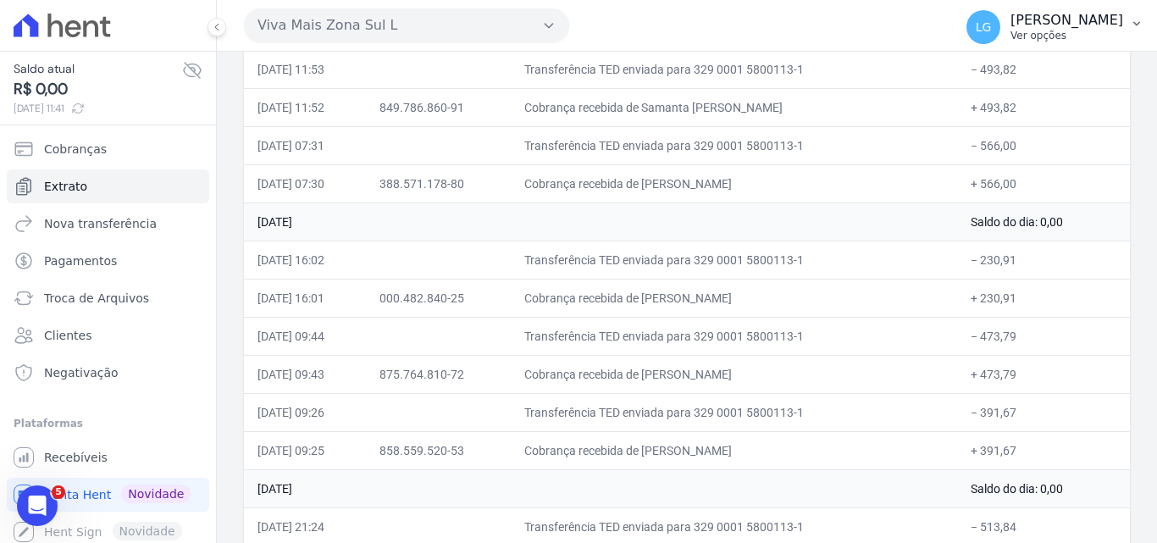
scroll to position [3608, 0]
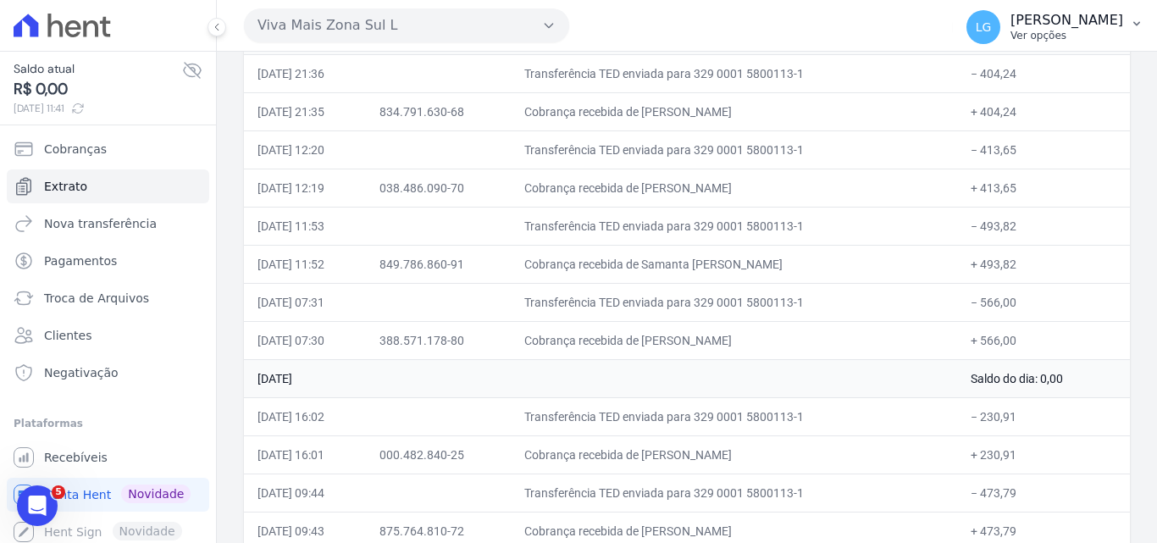
click at [1011, 36] on p "Ver opções" at bounding box center [1067, 36] width 113 height 14
click at [990, 86] on link "Logout" at bounding box center [1048, 73] width 217 height 30
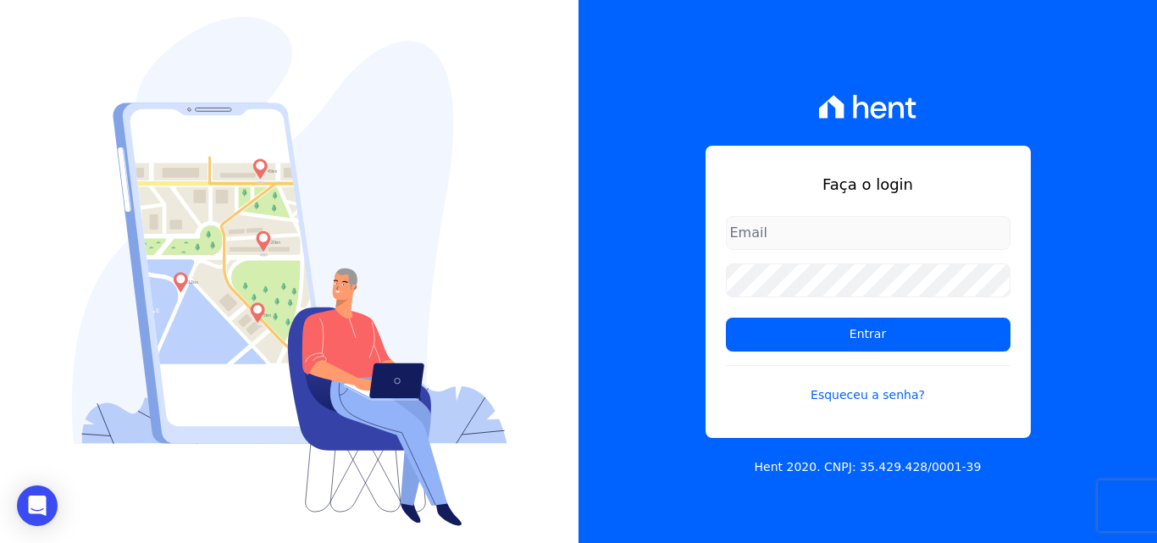
type input "[PERSON_NAME][EMAIL_ADDRESS][PERSON_NAME][DOMAIN_NAME]"
click at [834, 230] on input "[PERSON_NAME][EMAIL_ADDRESS][PERSON_NAME][DOMAIN_NAME]" at bounding box center [868, 233] width 285 height 34
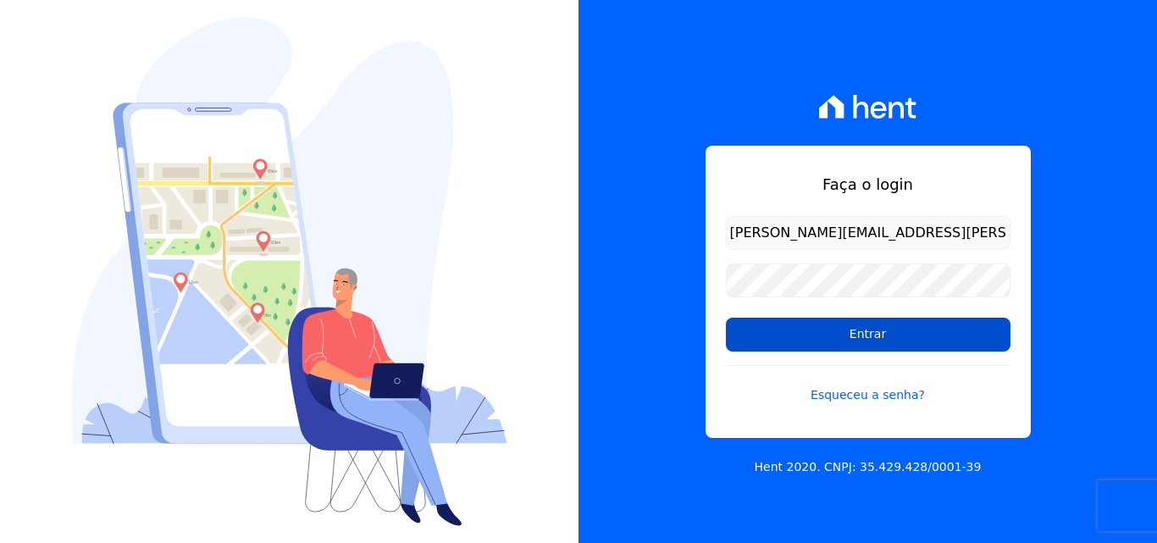
click at [800, 324] on input "Entrar" at bounding box center [868, 335] width 285 height 34
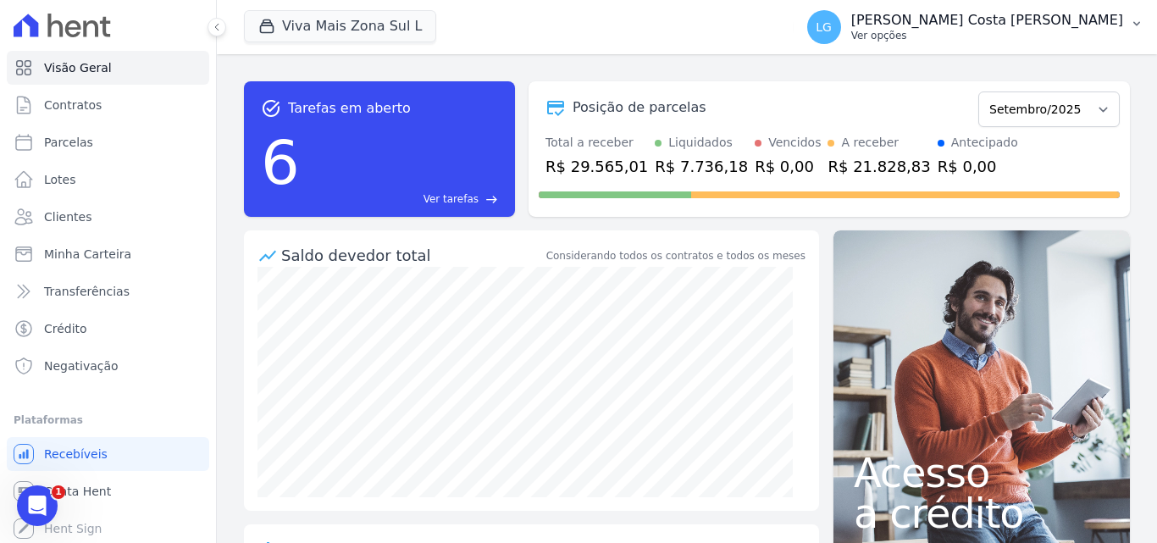
click at [990, 30] on p "Ver opções" at bounding box center [987, 36] width 272 height 14
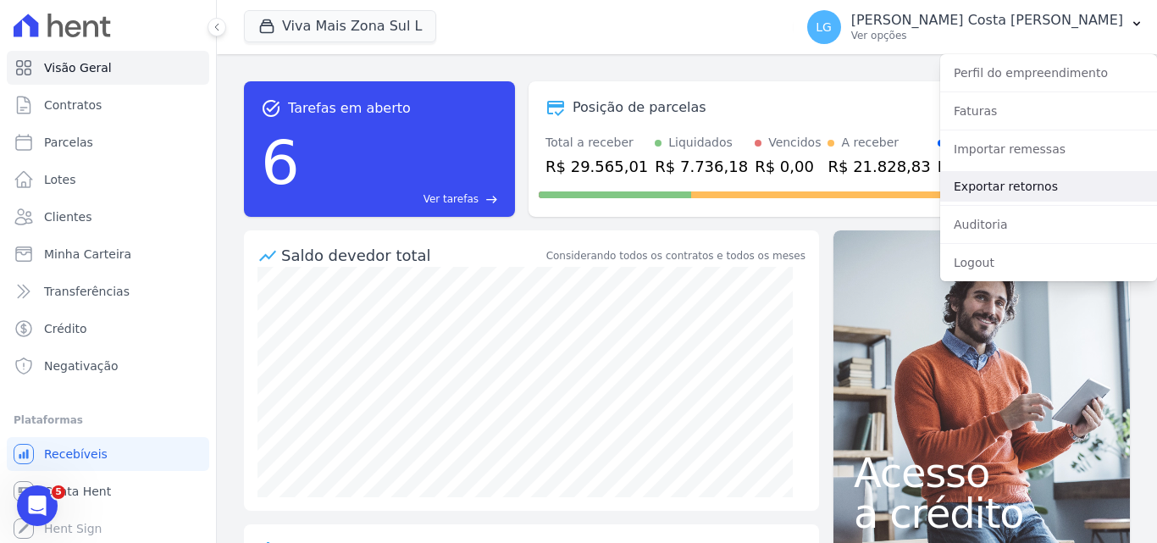
click at [1011, 179] on link "Exportar retornos" at bounding box center [1048, 186] width 217 height 30
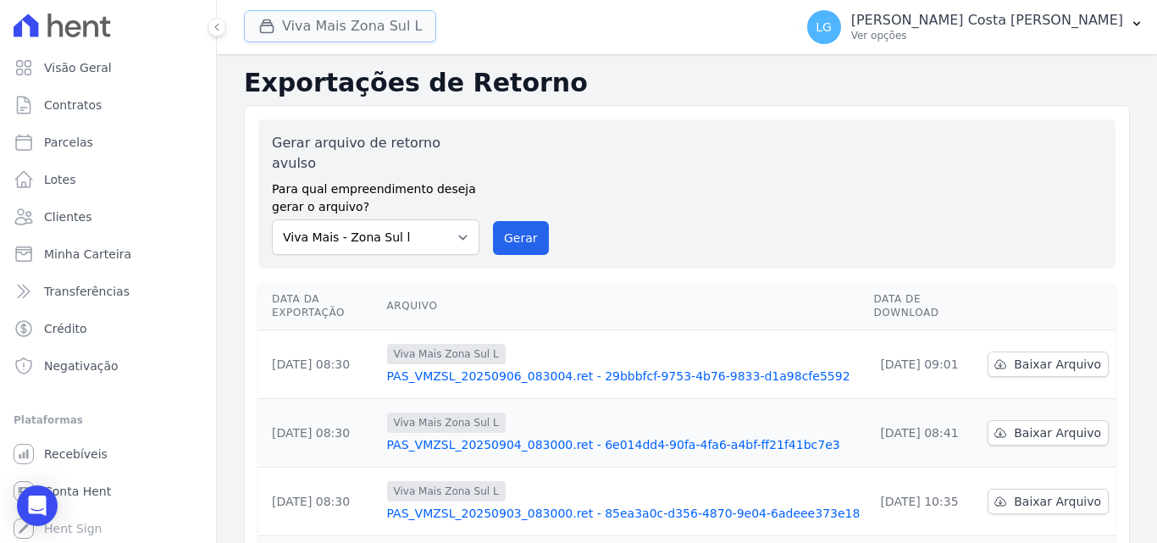
click at [368, 31] on button "Viva Mais Zona Sul L" at bounding box center [340, 26] width 192 height 32
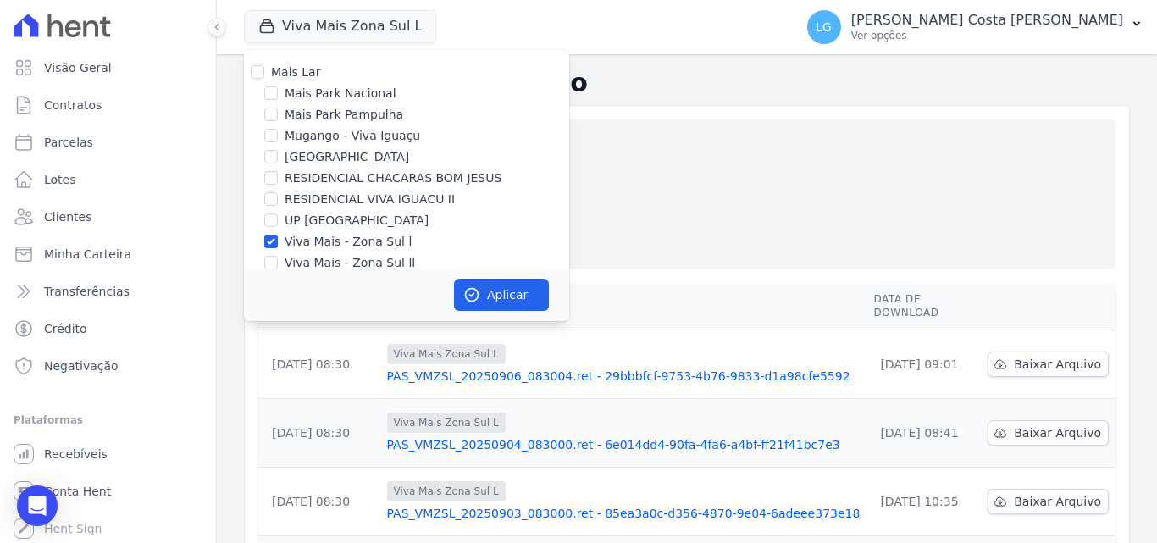
drag, startPoint x: 736, startPoint y: 172, endPoint x: 705, endPoint y: 173, distance: 31.4
click at [737, 172] on div "Gerar arquivo de retorno avulso Para qual empreendimento deseja gerar o arquivo…" at bounding box center [687, 194] width 830 height 122
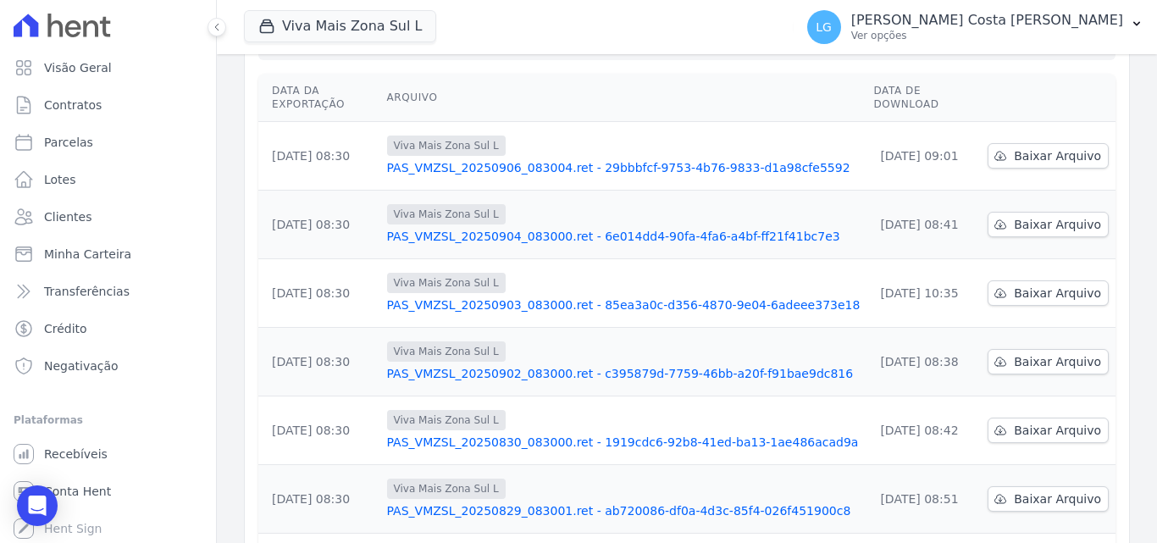
scroll to position [528, 0]
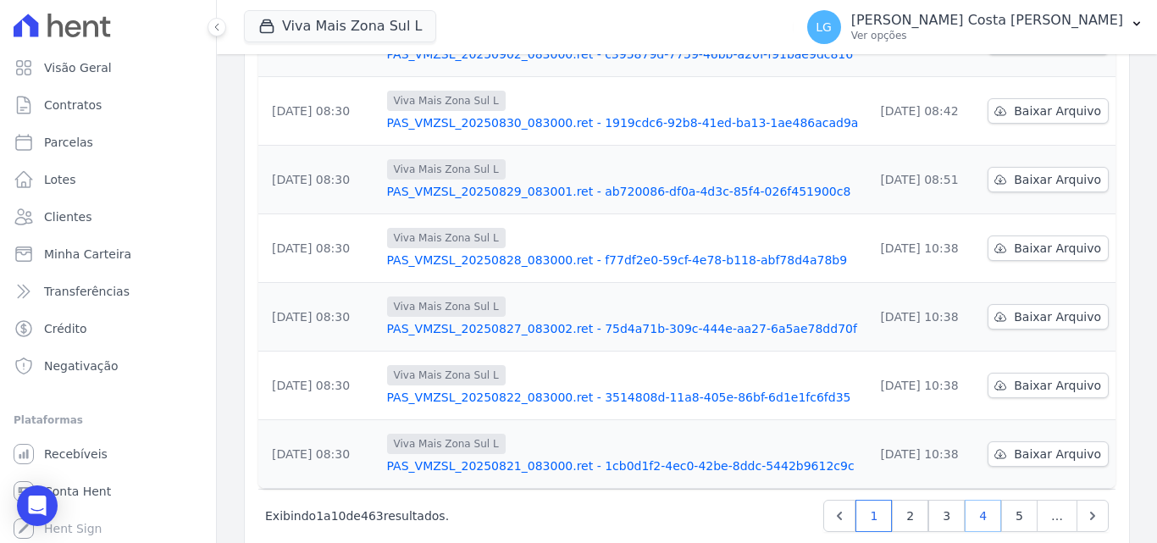
click at [984, 500] on link "4" at bounding box center [983, 516] width 36 height 32
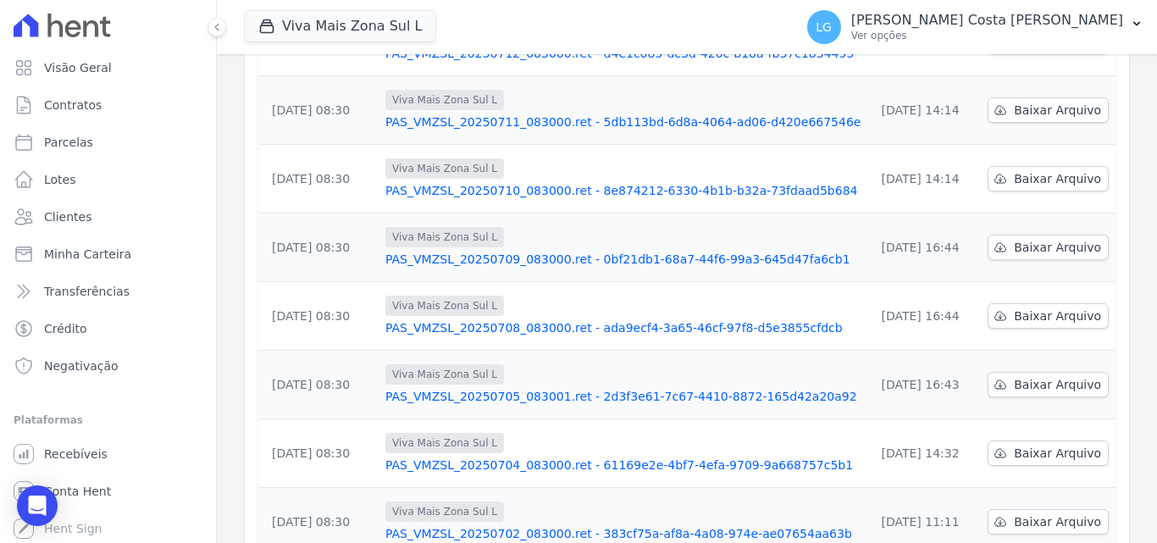
scroll to position [508, 0]
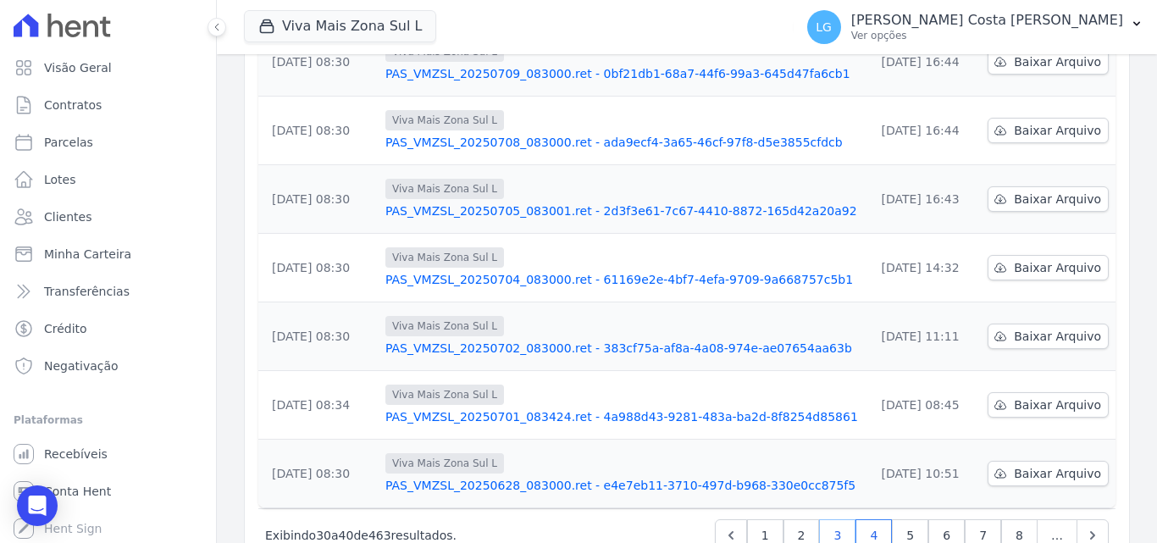
click at [836, 519] on link "3" at bounding box center [837, 535] width 36 height 32
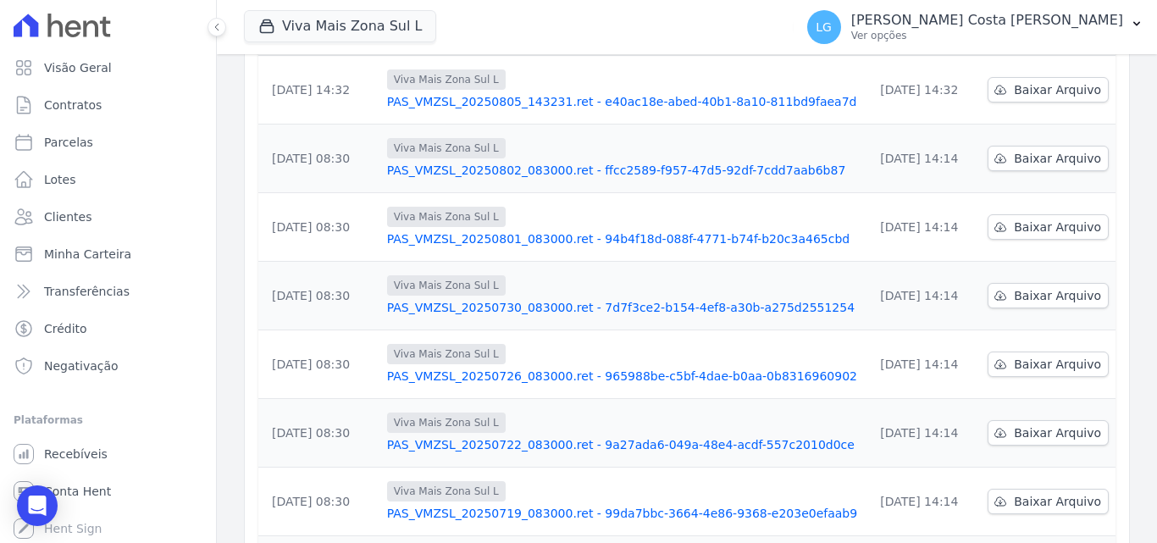
scroll to position [508, 0]
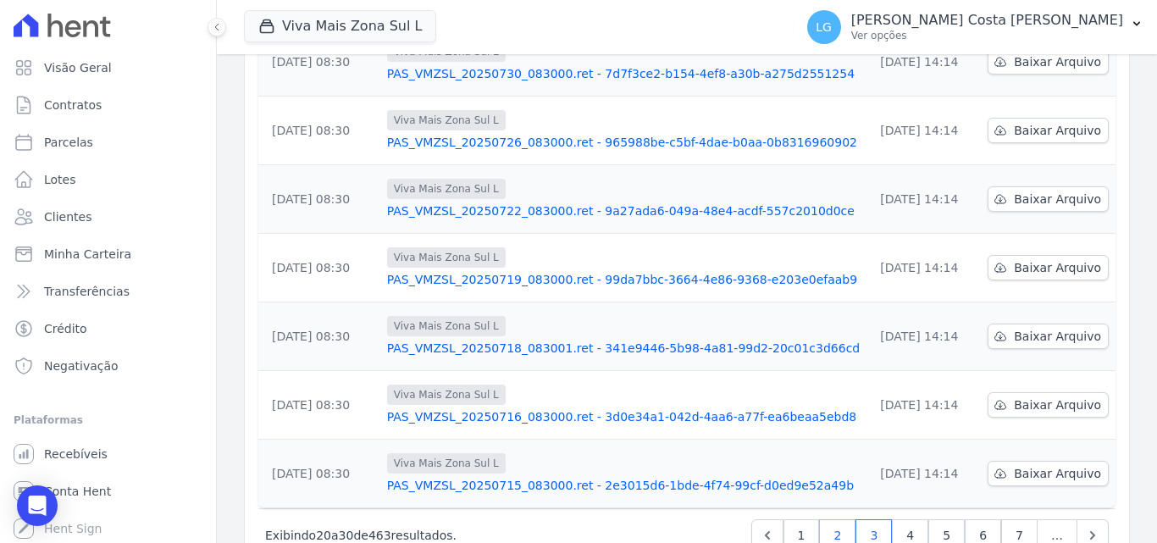
click at [832, 519] on link "2" at bounding box center [837, 535] width 36 height 32
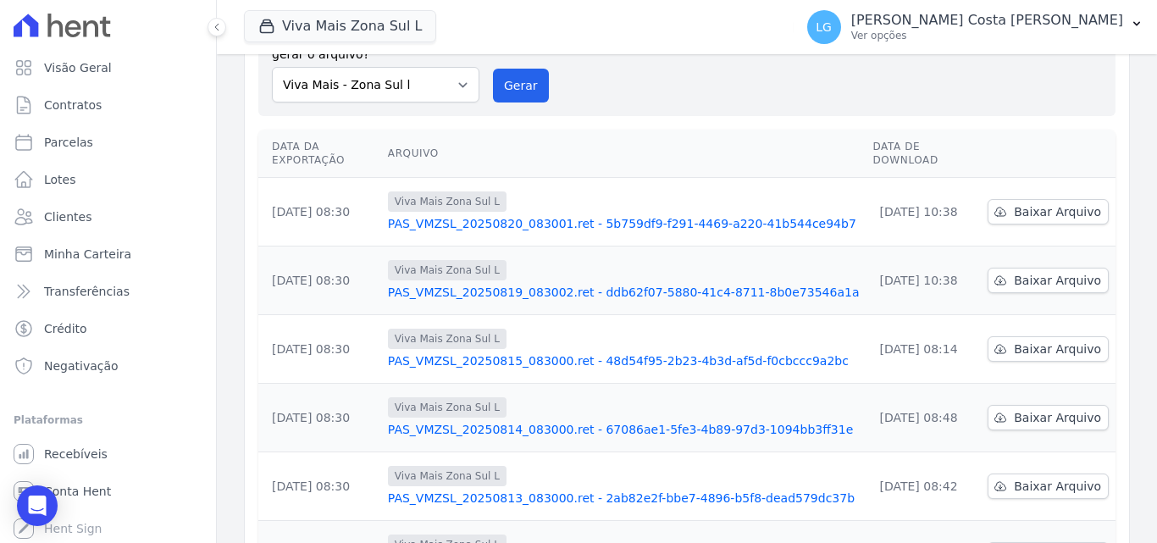
scroll to position [528, 0]
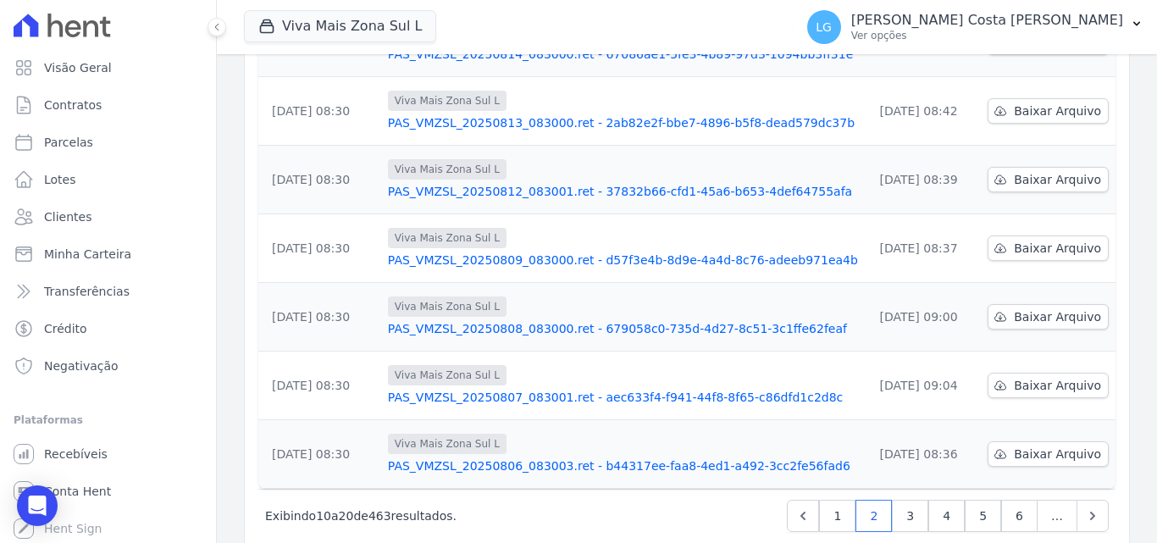
click at [537, 389] on link "PAS_VMZSL_20250807_083001.ret - aec633f4-f941-44f8-8f65-c86dfd1c2d8c" at bounding box center [624, 397] width 472 height 17
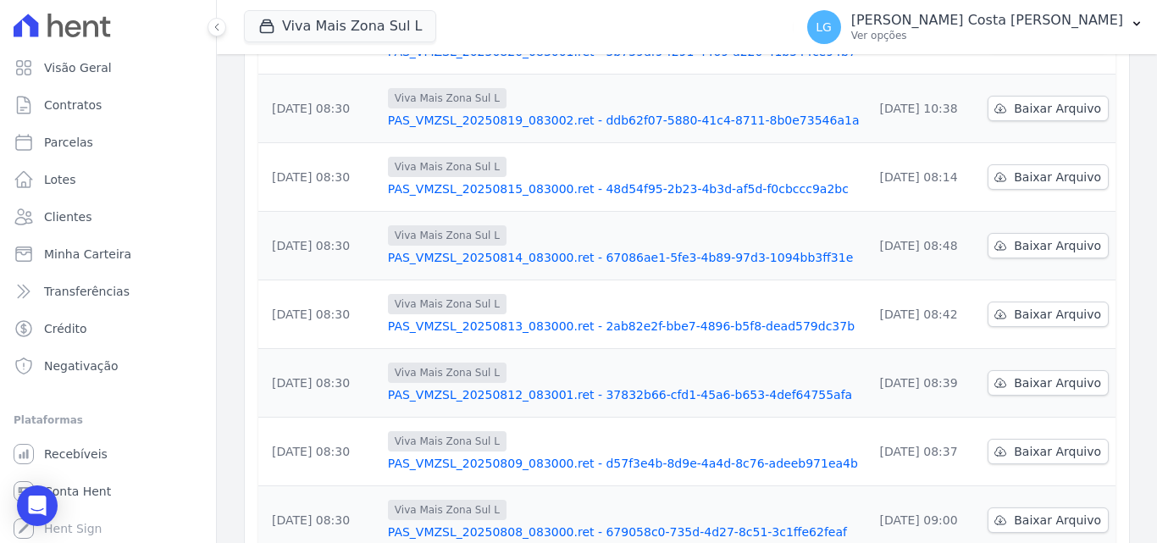
scroll to position [528, 0]
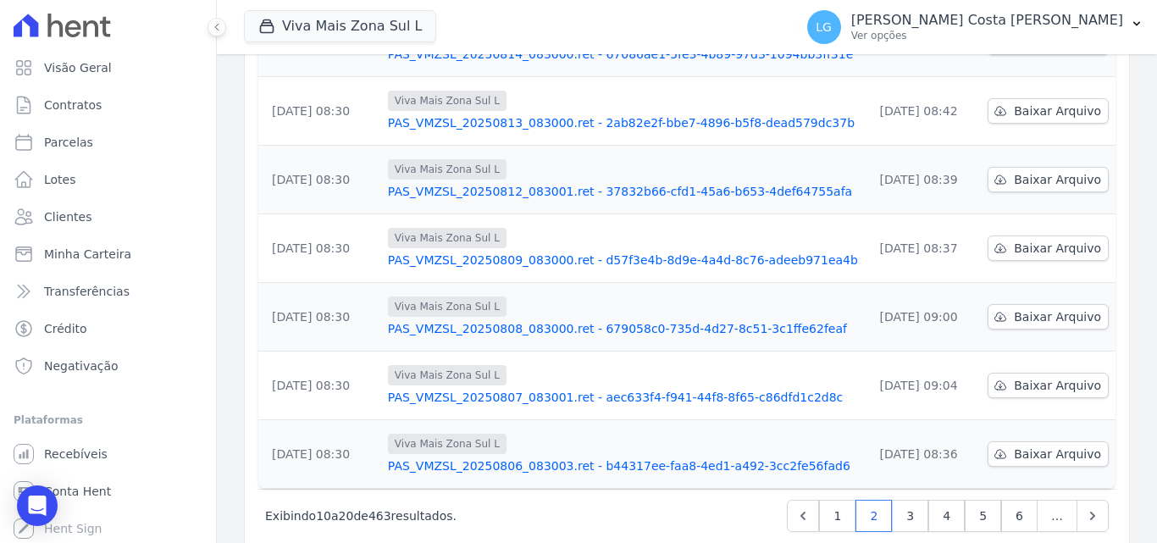
click at [463, 320] on link "PAS_VMZSL_20250808_083000.ret - 679058c0-735d-4d27-8c51-3c1ffe62feaf" at bounding box center [624, 328] width 472 height 17
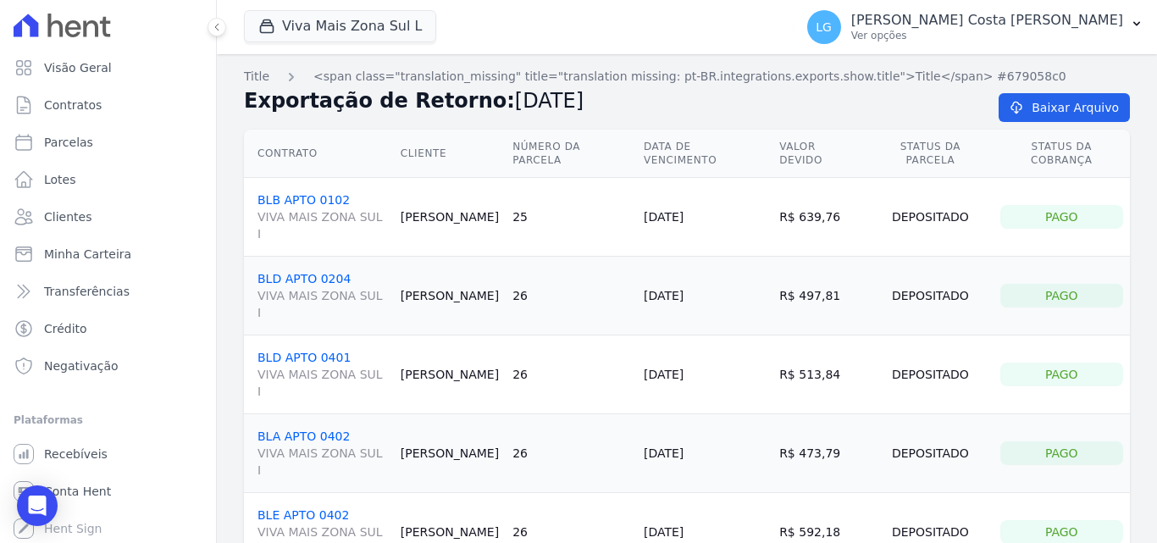
drag, startPoint x: 401, startPoint y: 442, endPoint x: 472, endPoint y: 444, distance: 71.2
click at [472, 493] on td "Michele Silva" at bounding box center [450, 532] width 112 height 79
click at [306, 508] on link "BLE APTO 0402 VIVA MAIS ZONA SUL I" at bounding box center [323, 532] width 130 height 49
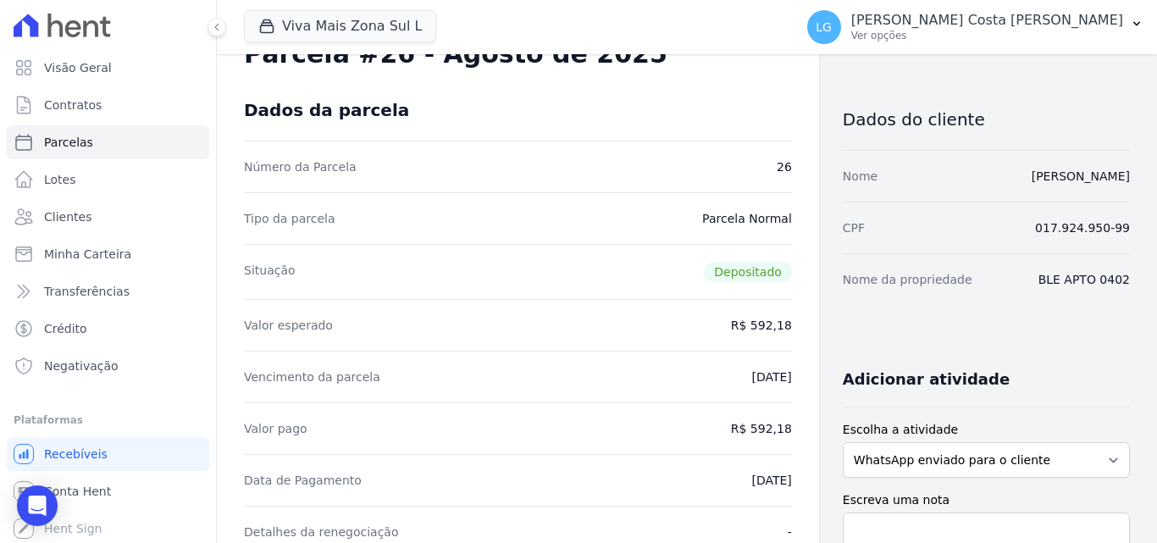
scroll to position [85, 0]
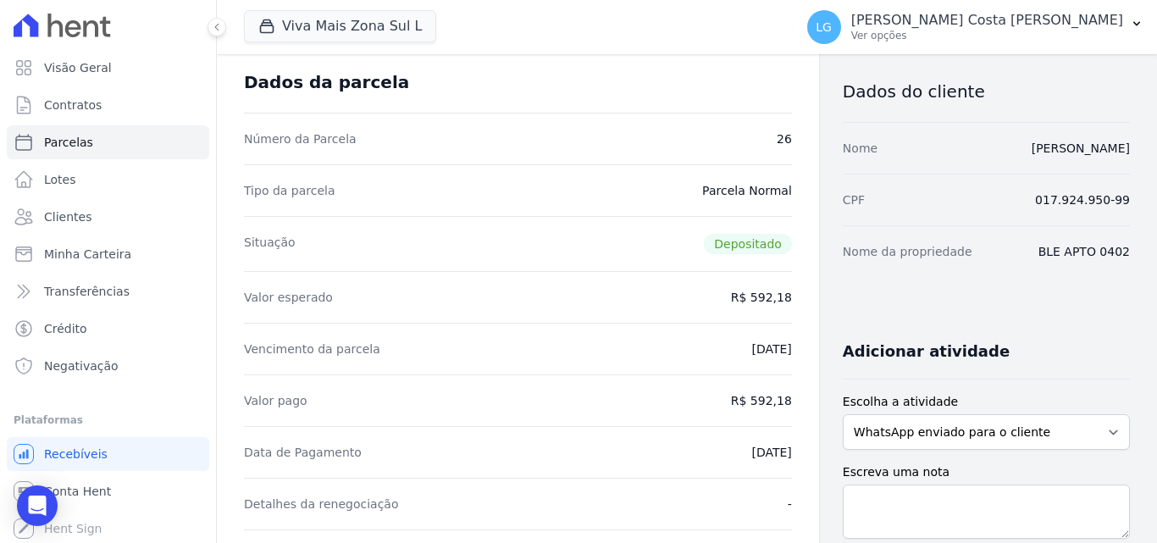
drag, startPoint x: 708, startPoint y: 345, endPoint x: 766, endPoint y: 345, distance: 57.6
click at [766, 345] on div "Vencimento da parcela 10/08/2025" at bounding box center [518, 349] width 548 height 52
drag, startPoint x: 700, startPoint y: 130, endPoint x: 765, endPoint y: 131, distance: 65.2
click at [764, 130] on div "Número da Parcela 26" at bounding box center [518, 139] width 548 height 52
drag, startPoint x: 756, startPoint y: 137, endPoint x: 779, endPoint y: 140, distance: 22.2
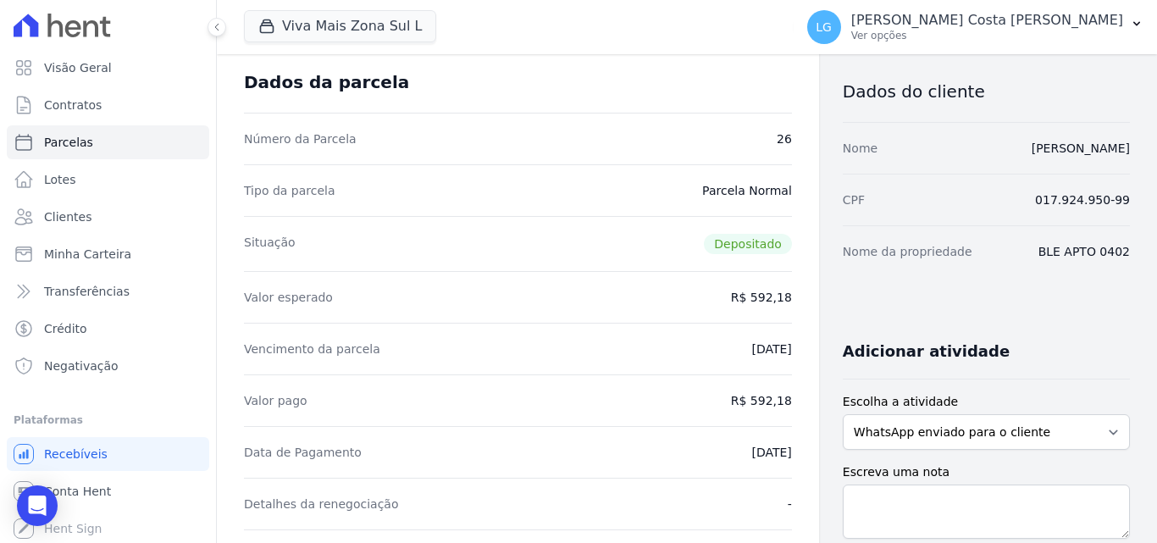
click at [741, 144] on div "Número da Parcela 26" at bounding box center [518, 139] width 548 height 52
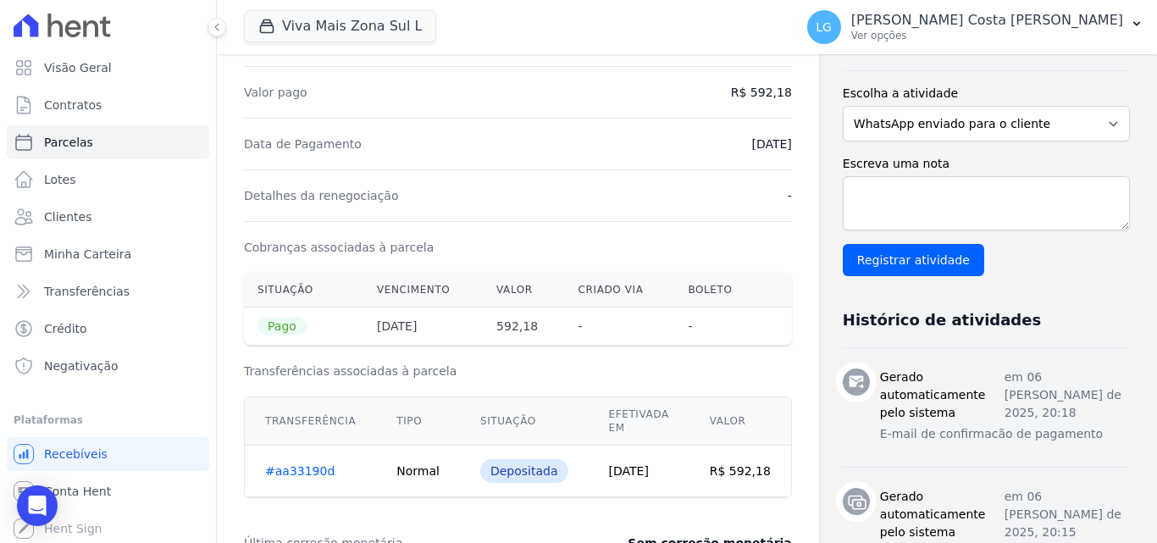
scroll to position [508, 0]
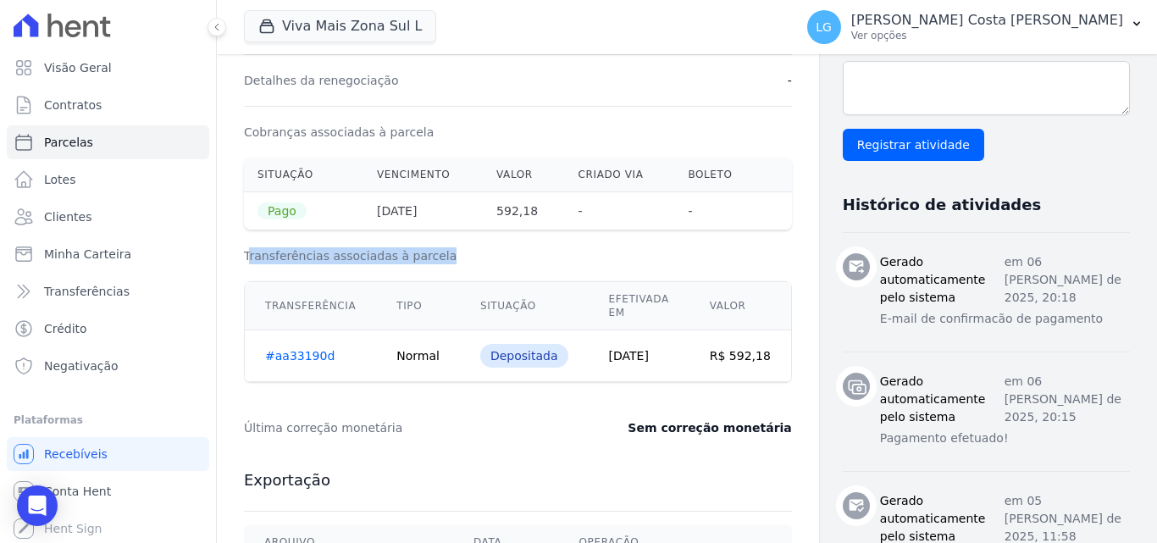
drag, startPoint x: 248, startPoint y: 258, endPoint x: 441, endPoint y: 258, distance: 192.3
click at [441, 258] on h3 "Transferências associadas à parcela" at bounding box center [518, 255] width 548 height 17
click at [509, 246] on div "Transferências associadas à parcela Transferência Tipo Situação Efetivada em Va…" at bounding box center [518, 314] width 548 height 169
click at [480, 256] on h3 "Transferências associadas à parcela" at bounding box center [518, 255] width 548 height 17
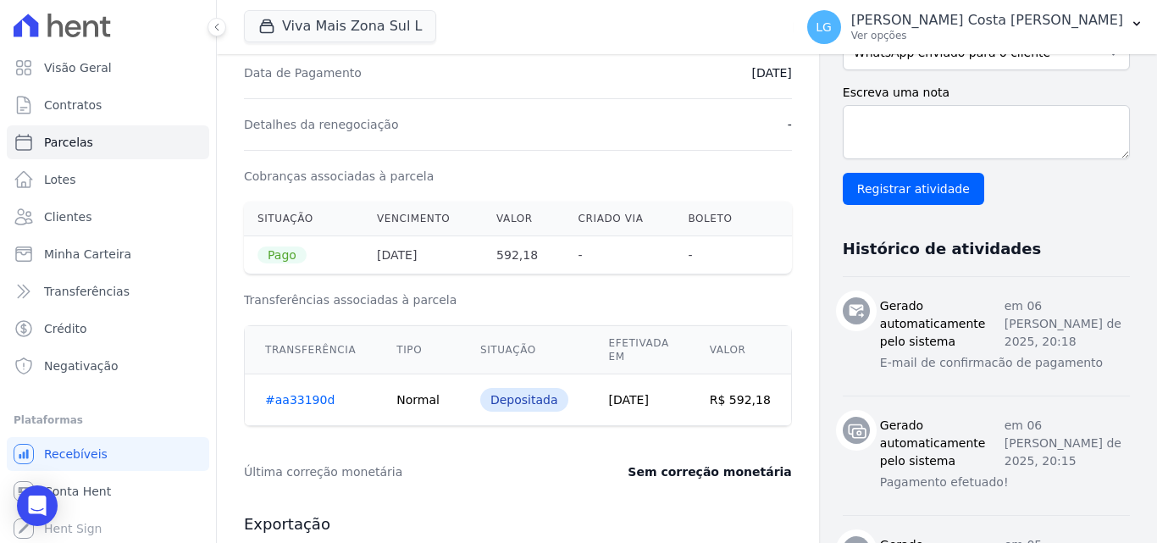
scroll to position [491, 0]
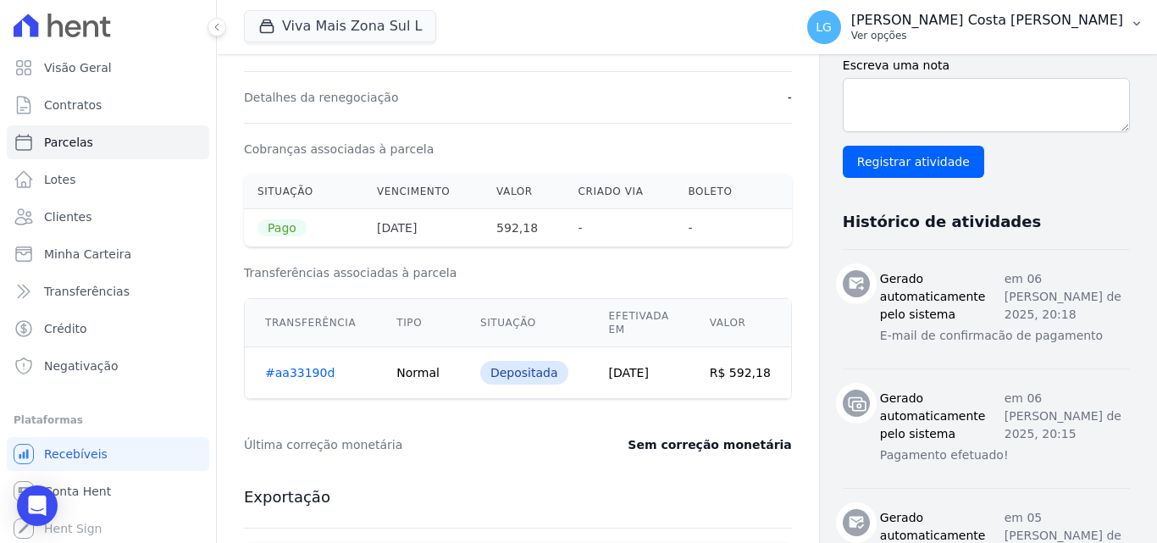
click at [1067, 43] on button "LG Luiz Guilherme Costa Nascimento Ver opções" at bounding box center [975, 26] width 363 height 47
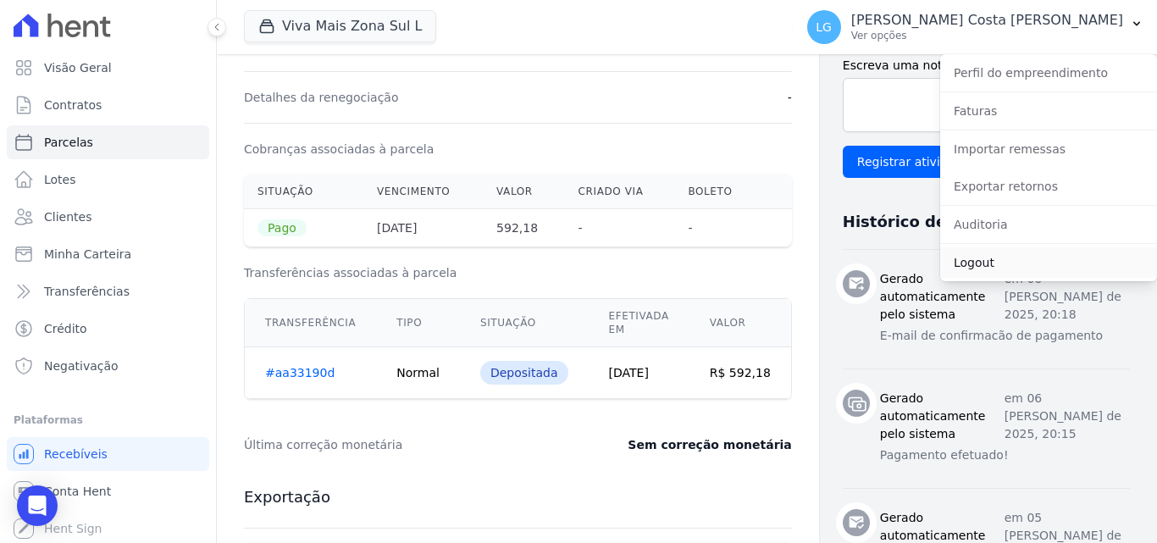
click at [984, 249] on link "Logout" at bounding box center [1048, 262] width 217 height 30
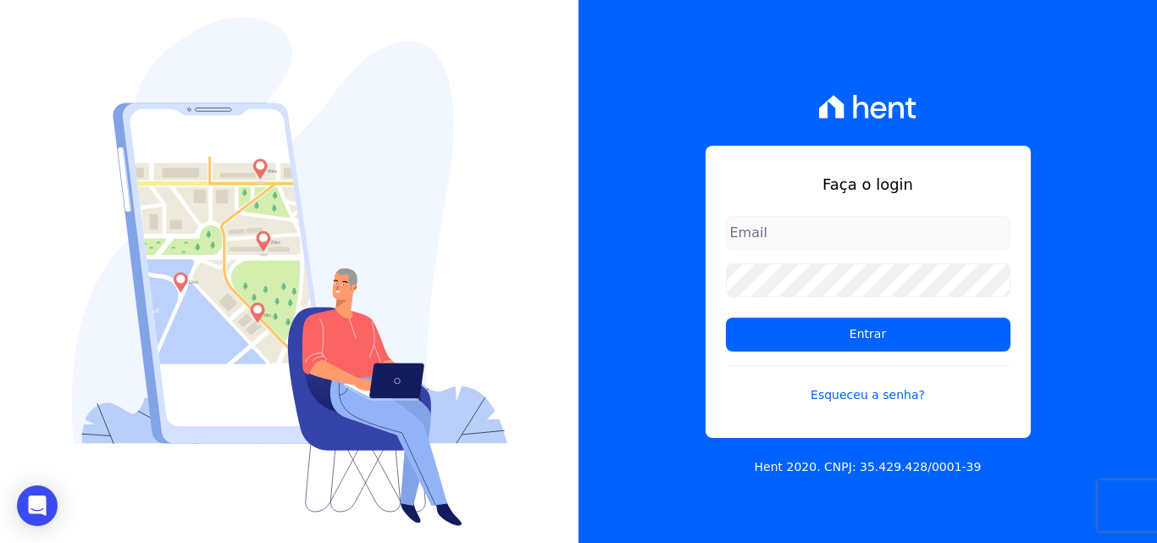
type input "[PERSON_NAME][EMAIL_ADDRESS][PERSON_NAME][DOMAIN_NAME]"
